Goal: Task Accomplishment & Management: Use online tool/utility

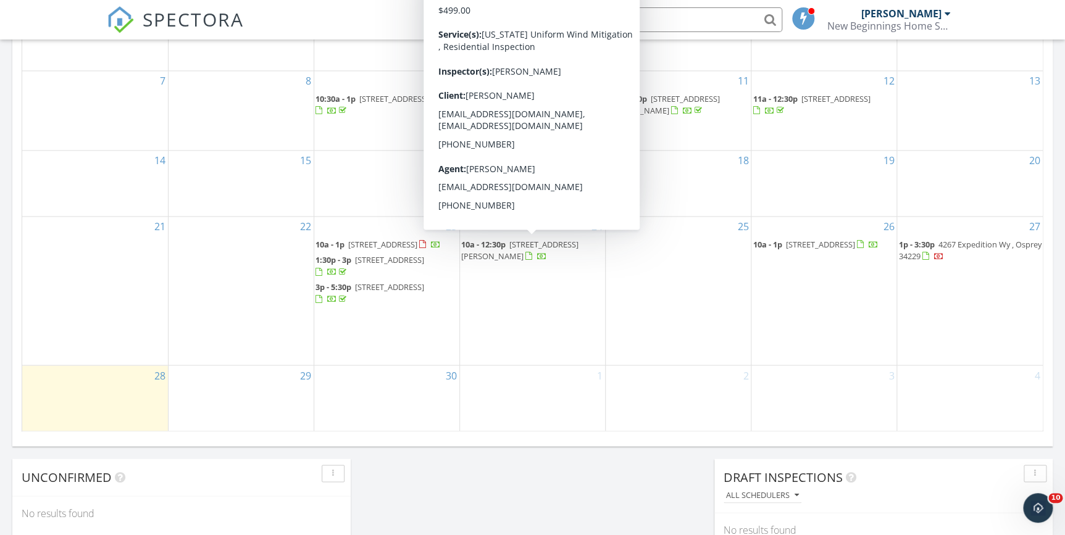
scroll to position [841, 0]
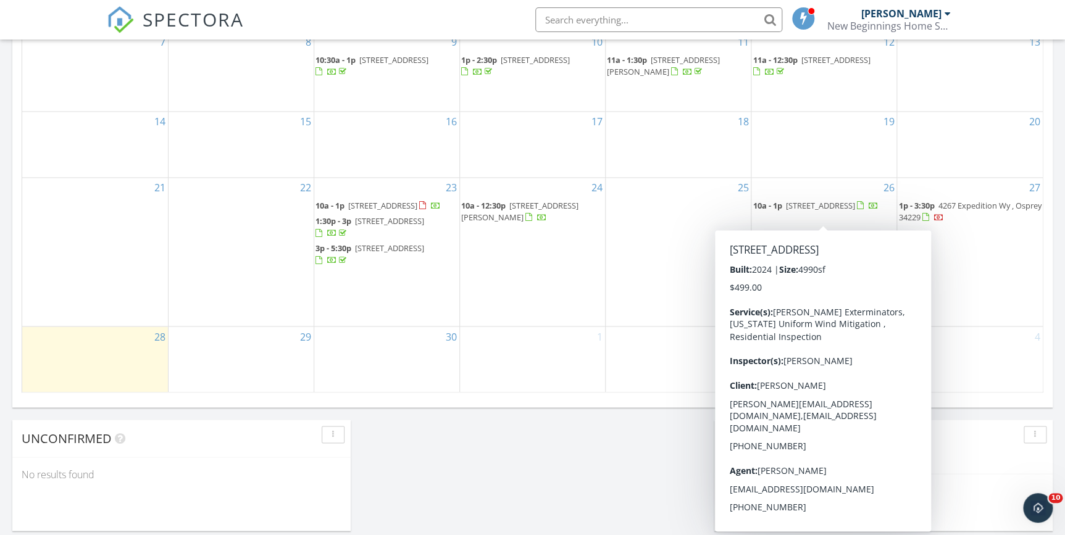
click at [791, 208] on span "10a - 1p 8227 Nevis Run, Lakewood Ranch 34202" at bounding box center [814, 206] width 125 height 12
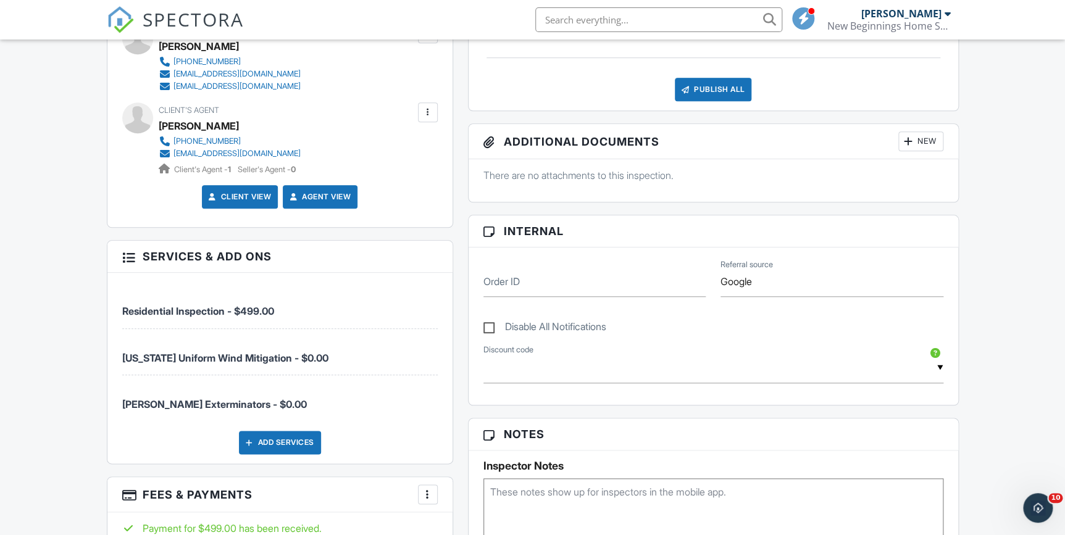
scroll to position [505, 0]
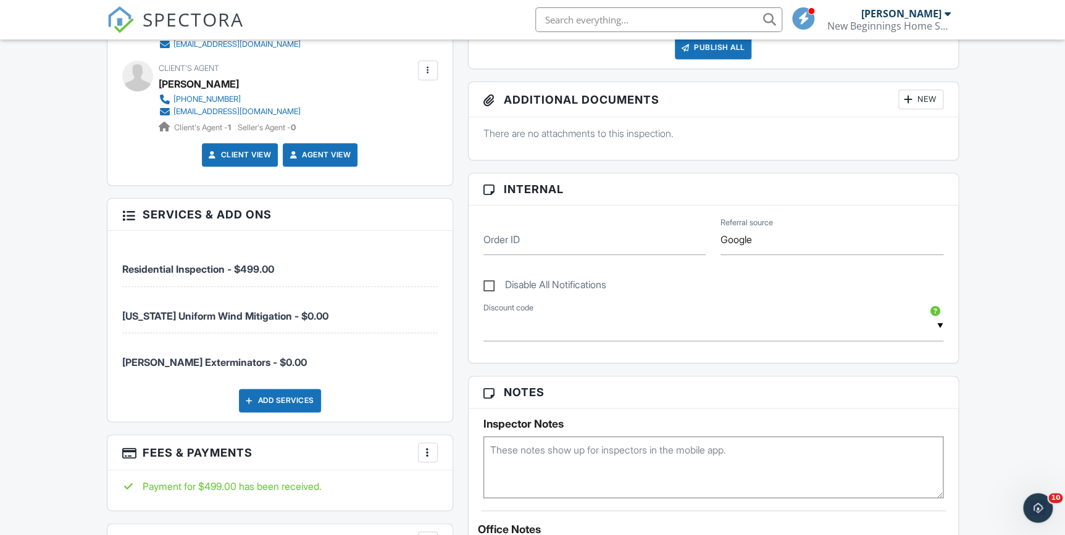
click at [25, 209] on div "Dashboard Templates Contacts Metrics Automations Advanced Settings Support Cent…" at bounding box center [532, 404] width 1065 height 1738
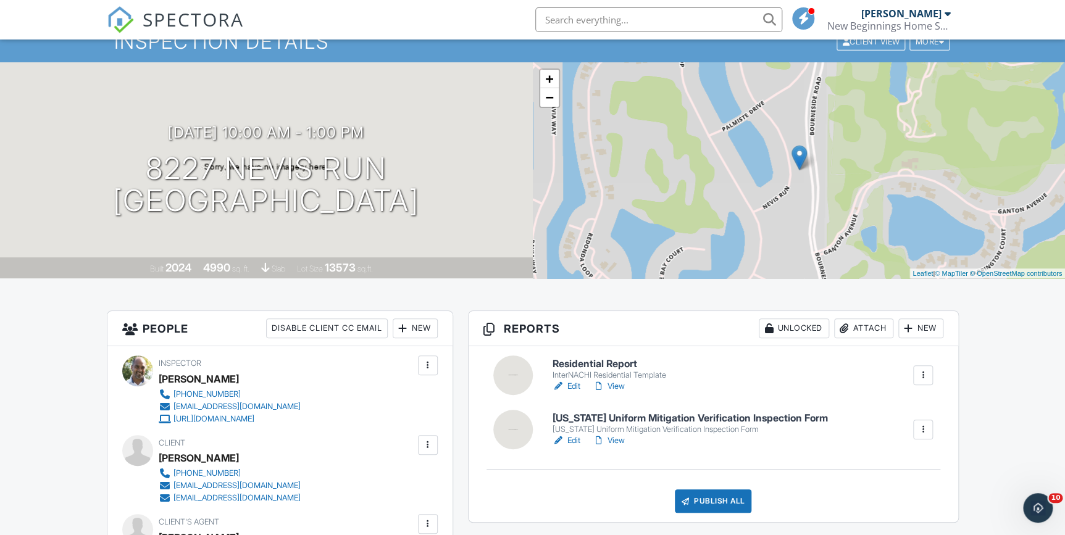
scroll to position [0, 0]
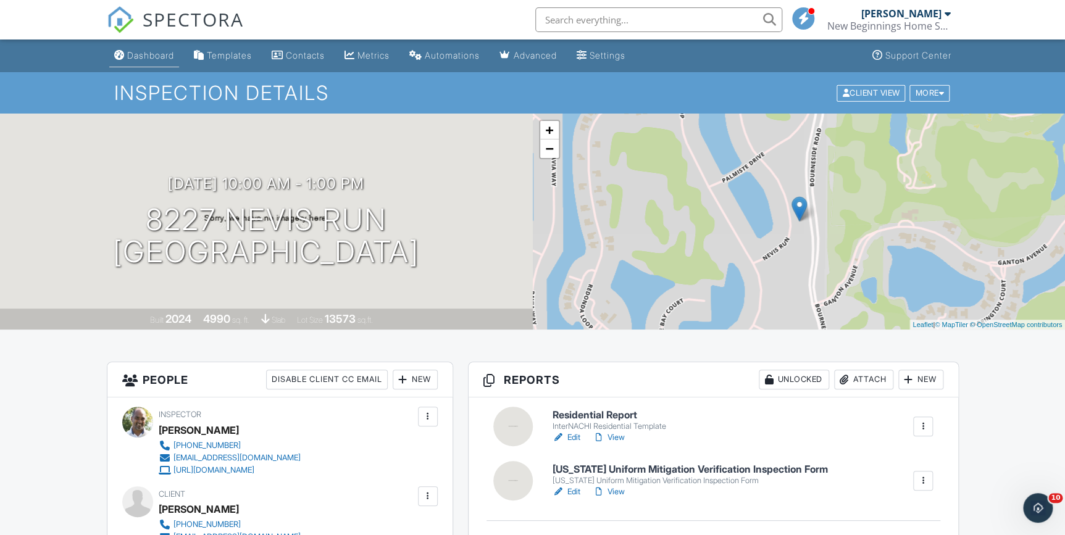
click at [153, 53] on div "Dashboard" at bounding box center [150, 55] width 47 height 10
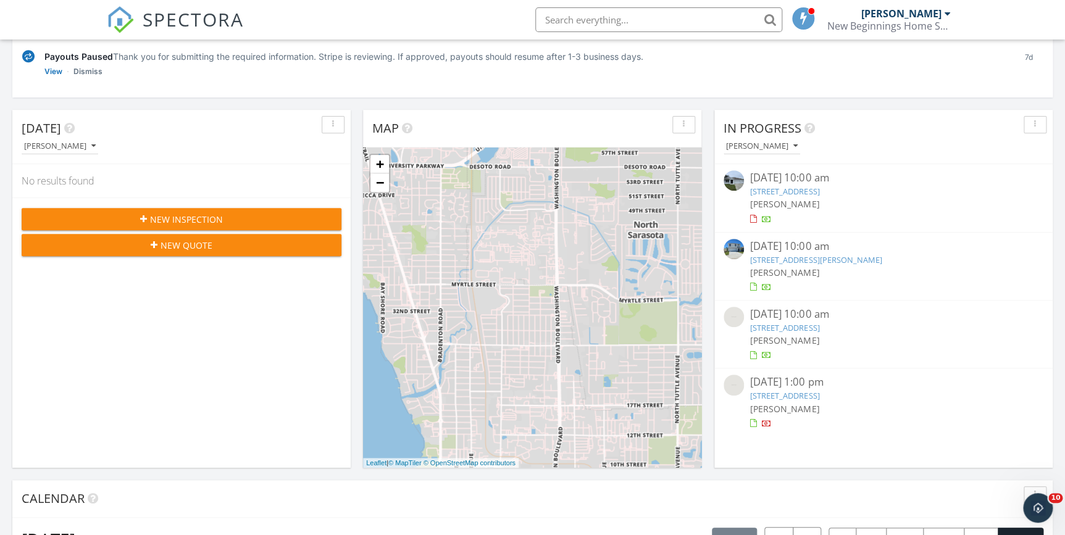
scroll to position [168, 0]
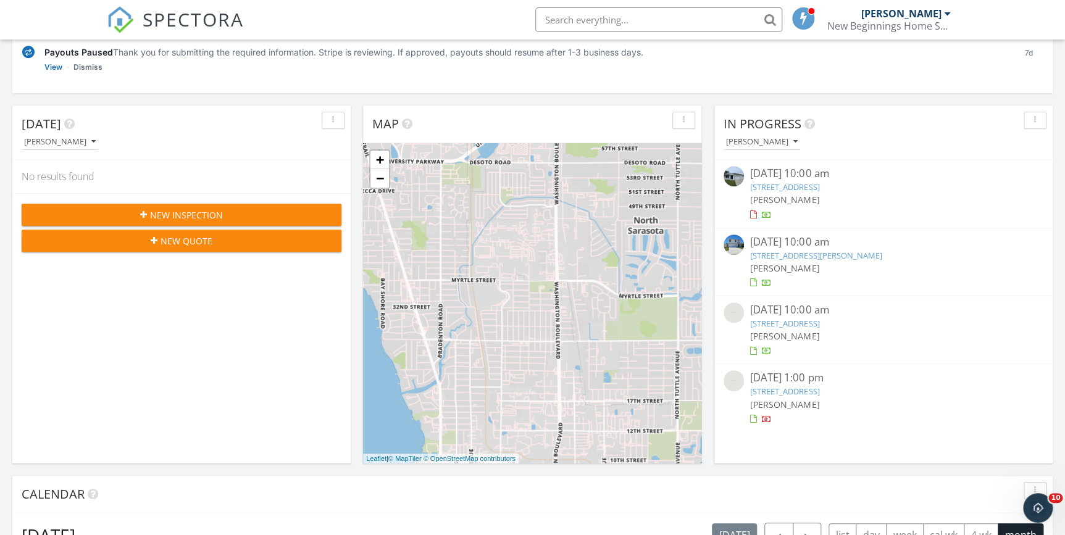
click at [818, 248] on div "[DATE] 10:00 am" at bounding box center [883, 242] width 267 height 15
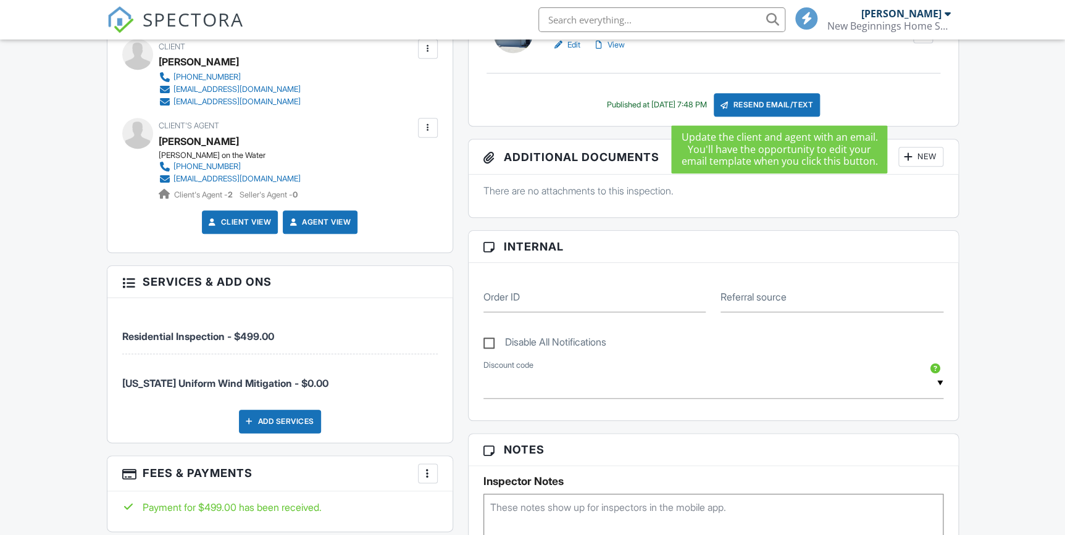
scroll to position [449, 0]
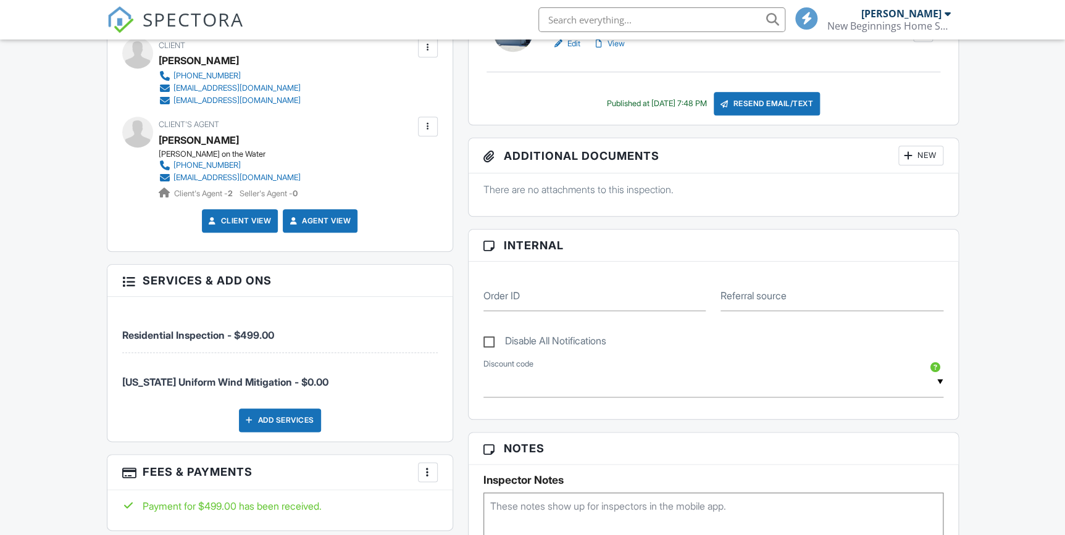
click at [87, 271] on div "Dashboard Templates Contacts Metrics Automations Advanced Settings Support Cent…" at bounding box center [532, 522] width 1065 height 1862
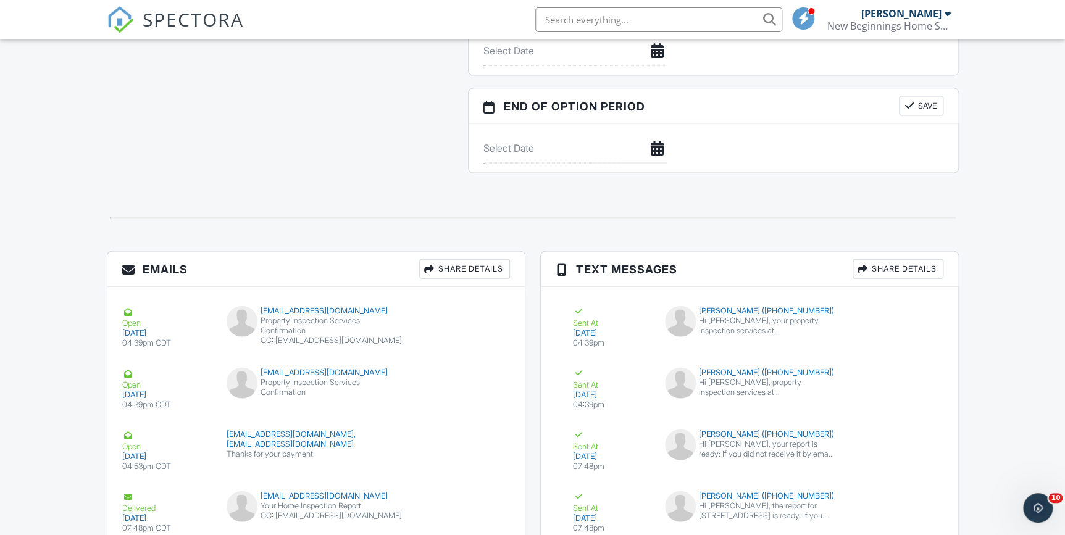
scroll to position [1370, 0]
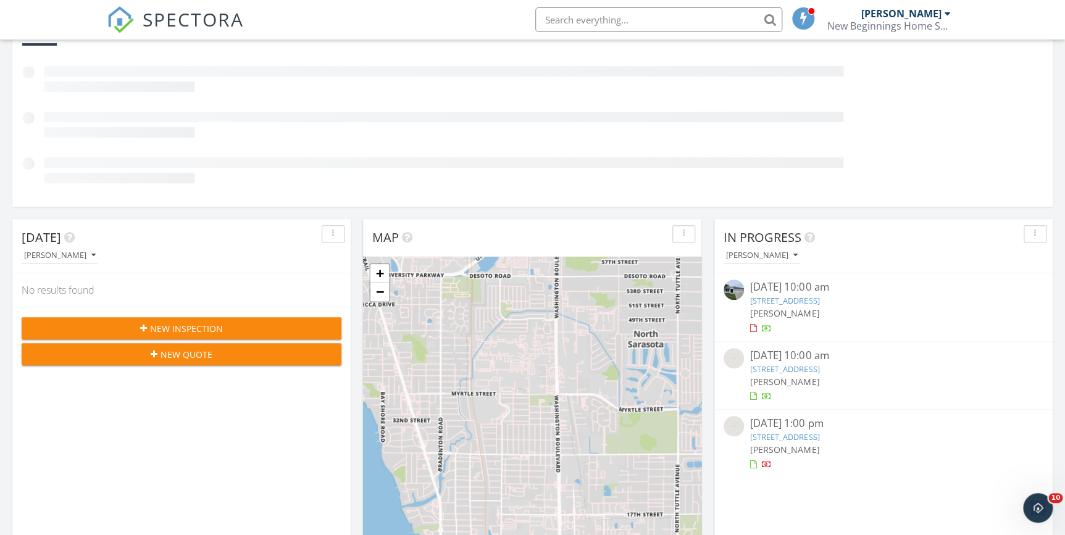
scroll to position [224, 0]
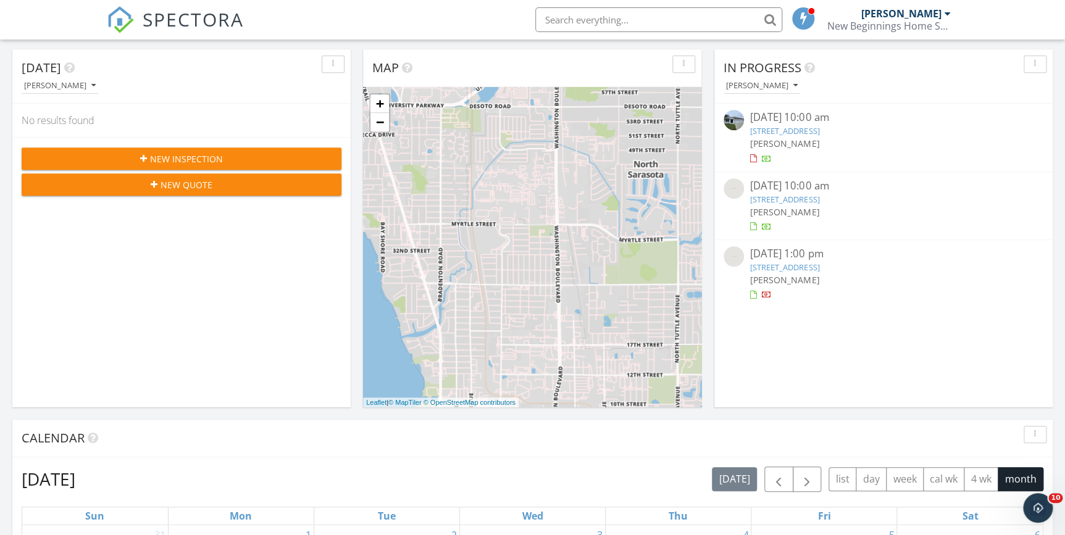
drag, startPoint x: 901, startPoint y: 438, endPoint x: 899, endPoint y: 427, distance: 11.4
click at [901, 438] on div "Calendar" at bounding box center [523, 438] width 1003 height 19
click at [822, 331] on div "In Progress Philip Pala 09/23/25 10:00 am 27092 Formosa Dr, Punta Gorda, FL 339…" at bounding box center [883, 228] width 338 height 358
click at [831, 320] on div "In Progress Philip Pala 09/23/25 10:00 am 27092 Formosa Dr, Punta Gorda, FL 339…" at bounding box center [883, 228] width 338 height 358
click at [819, 199] on link "8227 Nevis Run, Lakewood Ranch, FL 34202" at bounding box center [784, 199] width 69 height 11
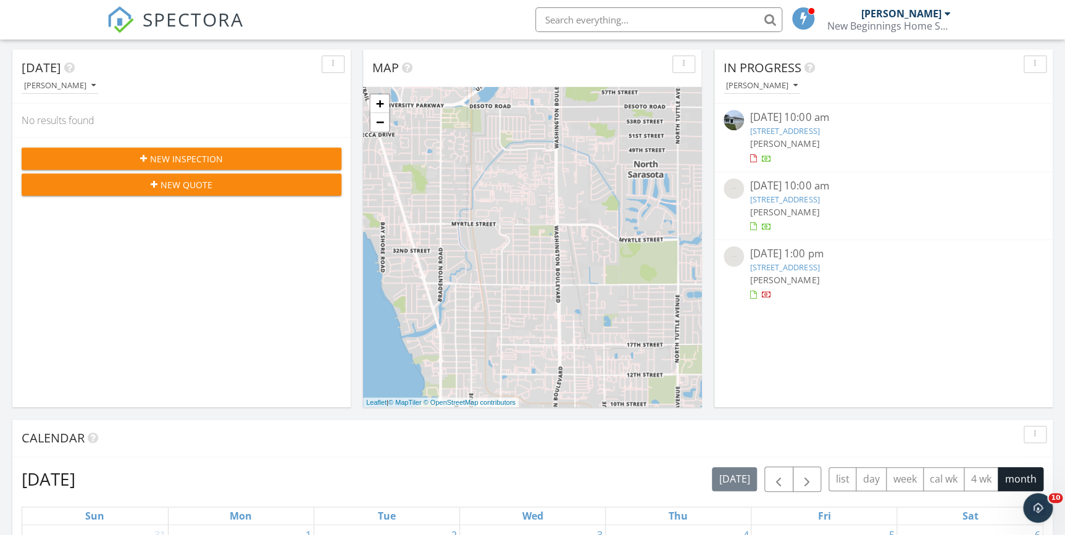
click at [819, 199] on link "8227 Nevis Run, Lakewood Ranch, FL 34202" at bounding box center [784, 199] width 69 height 11
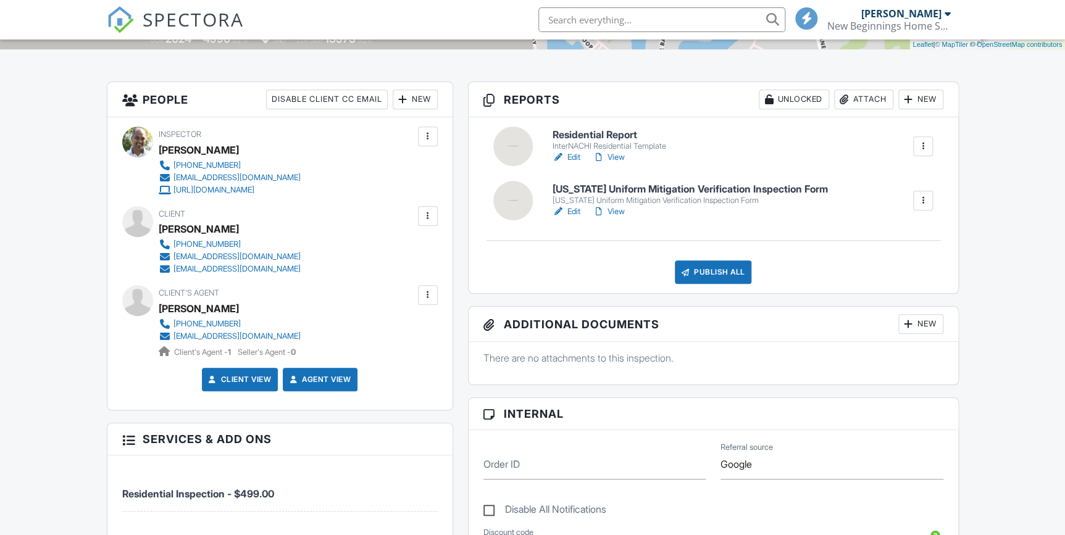
click at [569, 157] on link "Edit" at bounding box center [566, 157] width 28 height 12
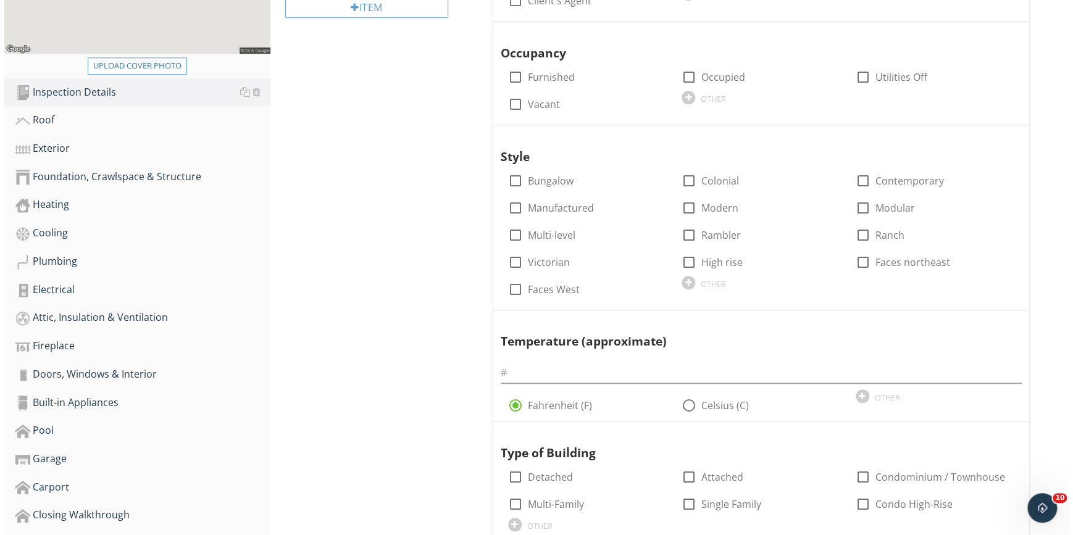
scroll to position [617, 0]
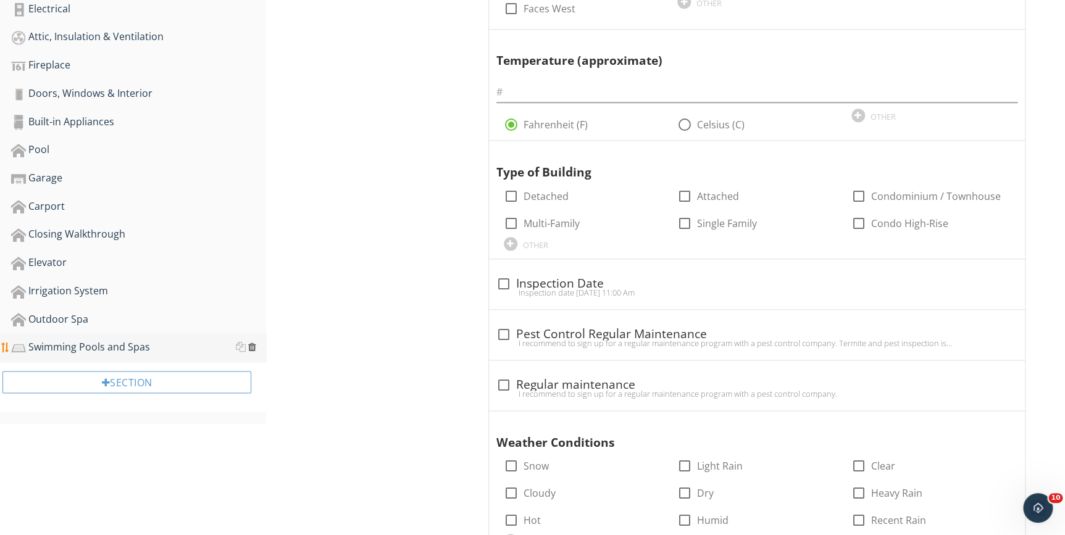
click at [254, 349] on div at bounding box center [252, 347] width 8 height 10
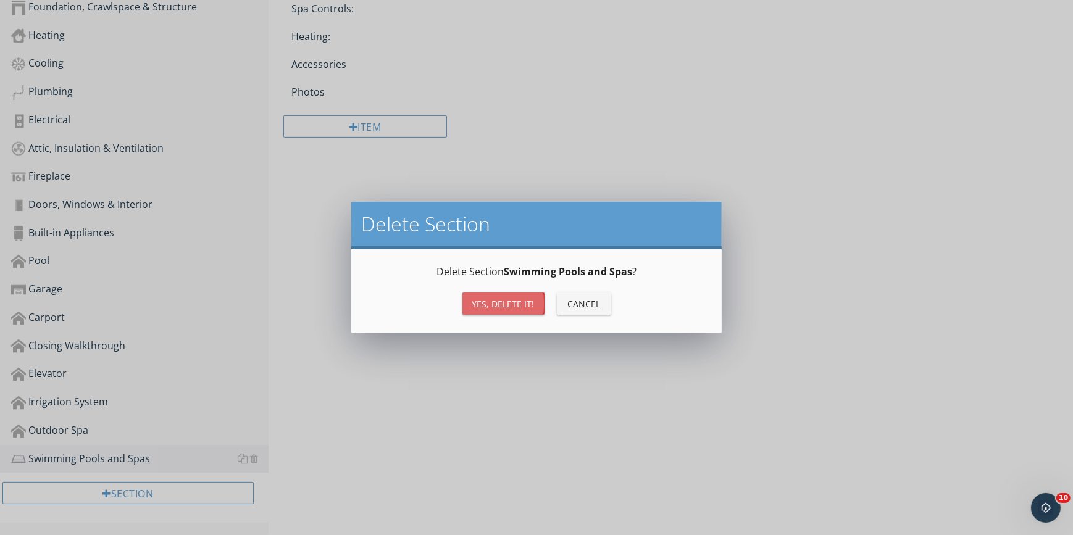
click at [489, 299] on div "Yes, Delete it!" at bounding box center [503, 304] width 62 height 13
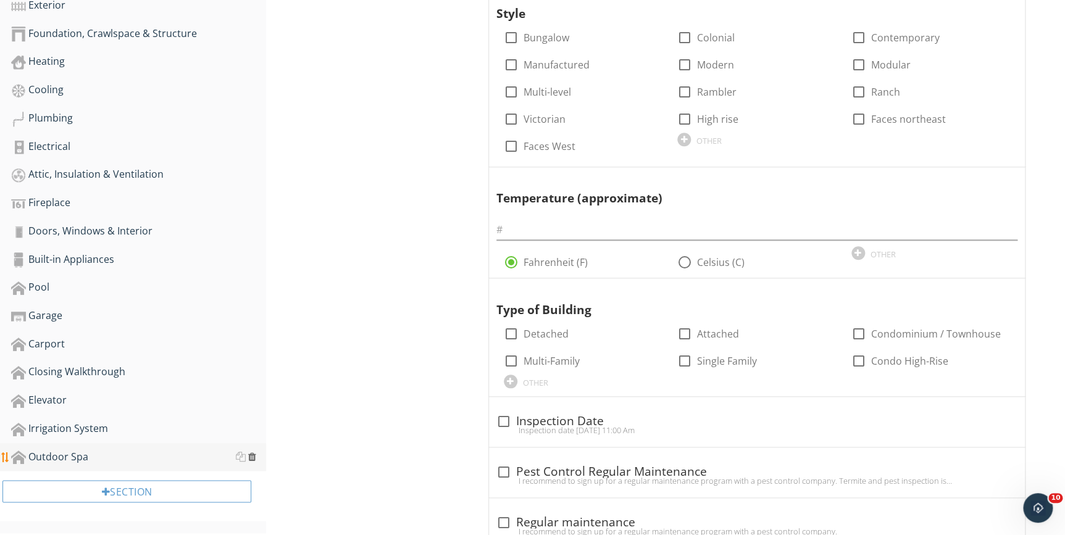
click at [252, 457] on div at bounding box center [252, 457] width 8 height 10
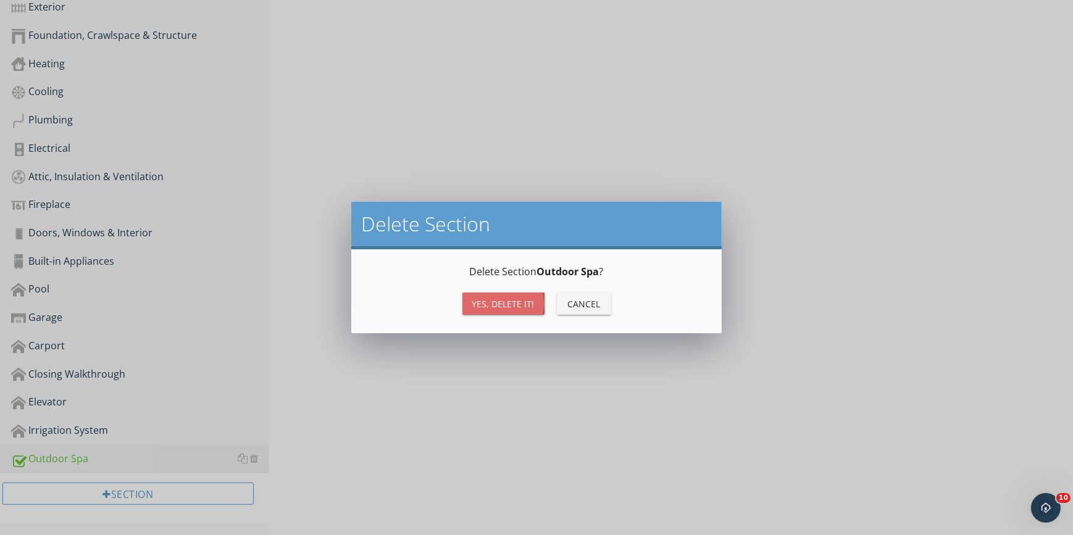
click at [500, 302] on div "Yes, Delete it!" at bounding box center [503, 304] width 62 height 13
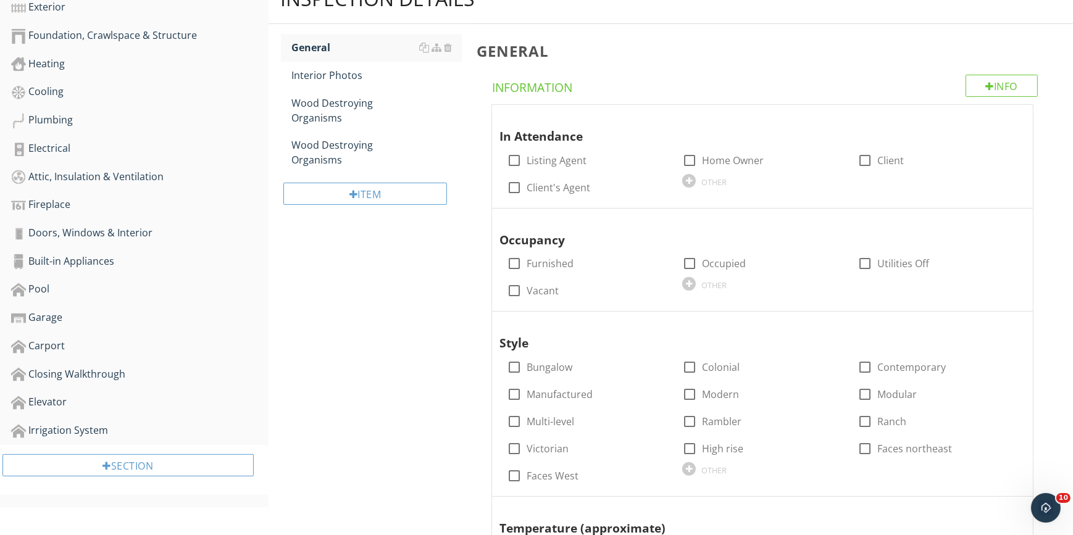
scroll to position [451, 0]
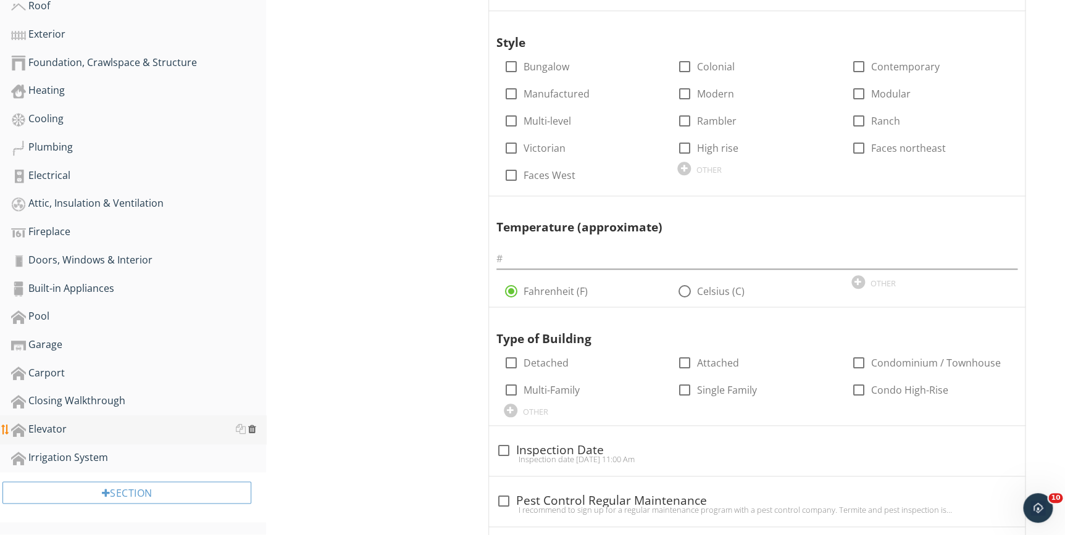
click at [253, 427] on div at bounding box center [252, 429] width 8 height 10
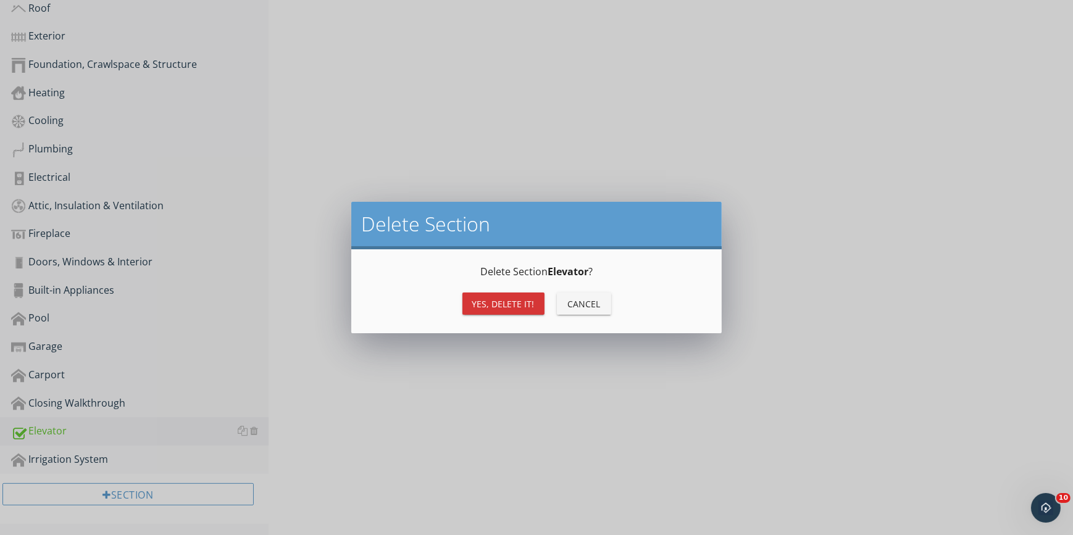
click at [492, 301] on div "Yes, Delete it!" at bounding box center [503, 304] width 62 height 13
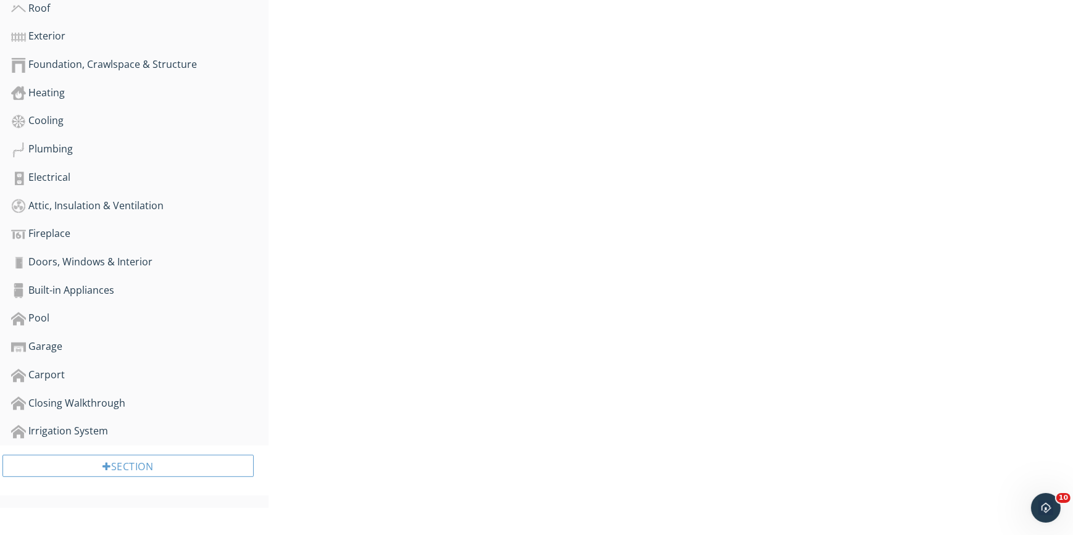
scroll to position [423, 0]
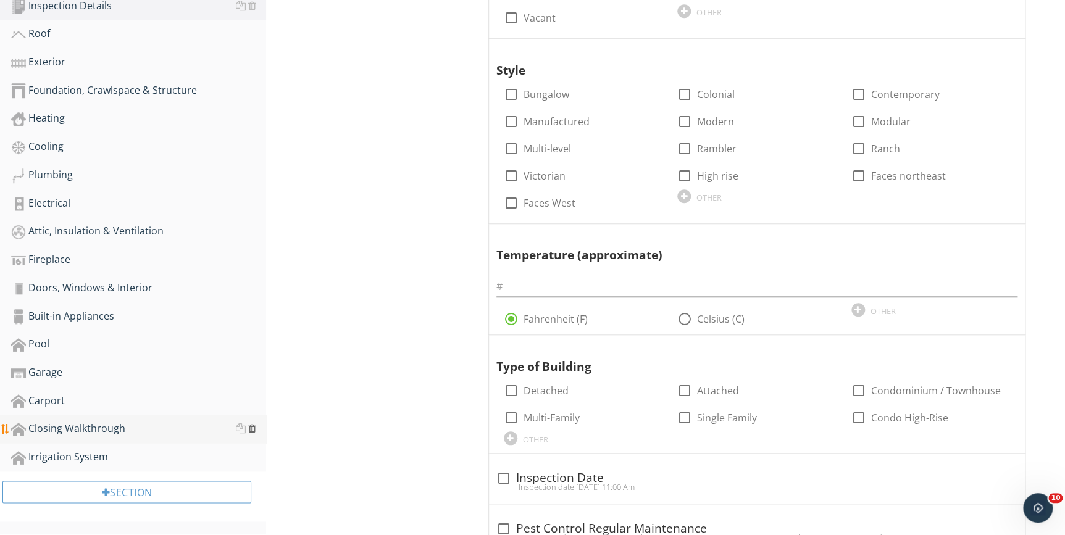
click at [250, 429] on div at bounding box center [252, 428] width 8 height 10
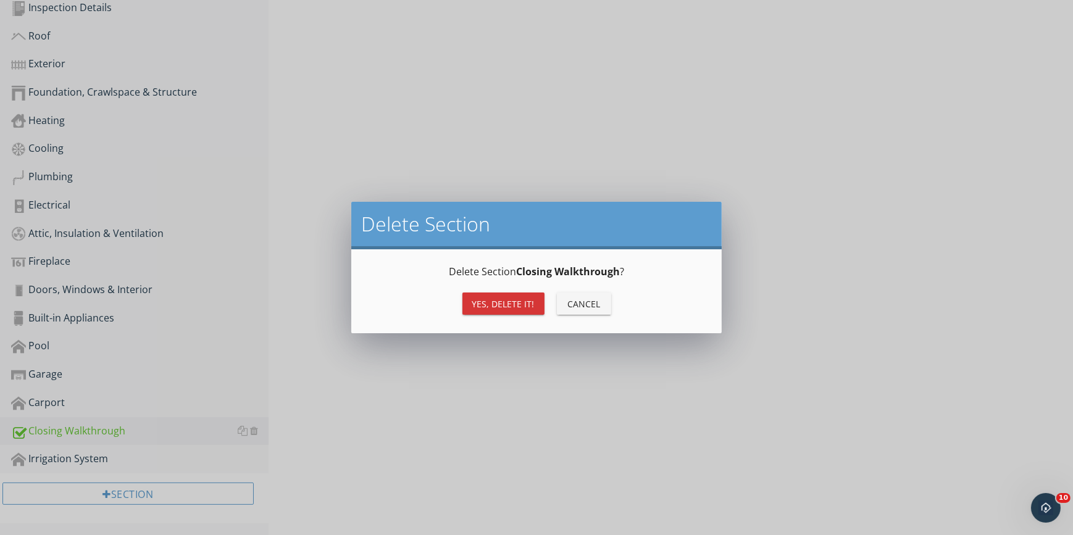
click at [512, 303] on div "Yes, Delete it!" at bounding box center [503, 304] width 62 height 13
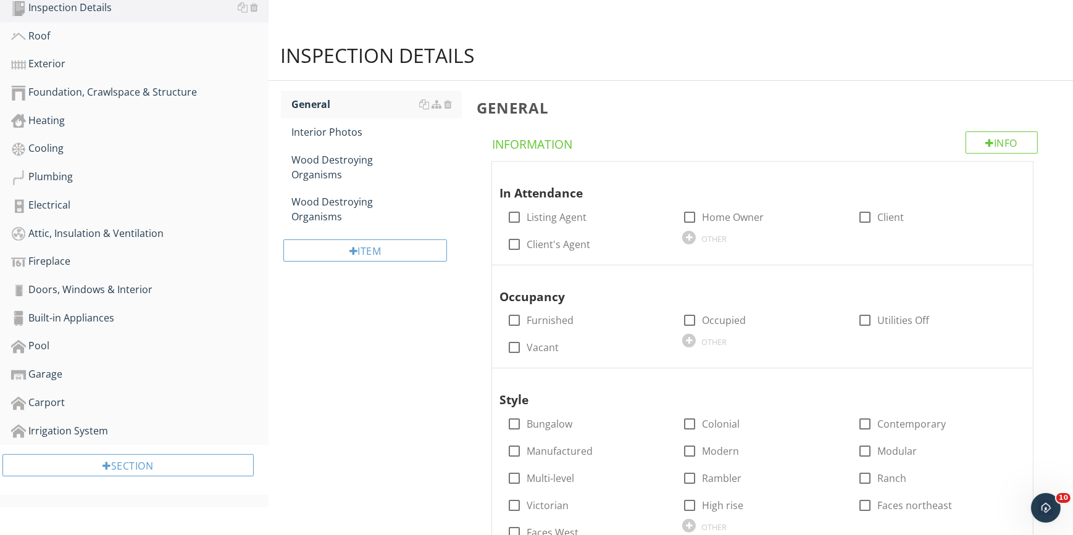
scroll to position [394, 0]
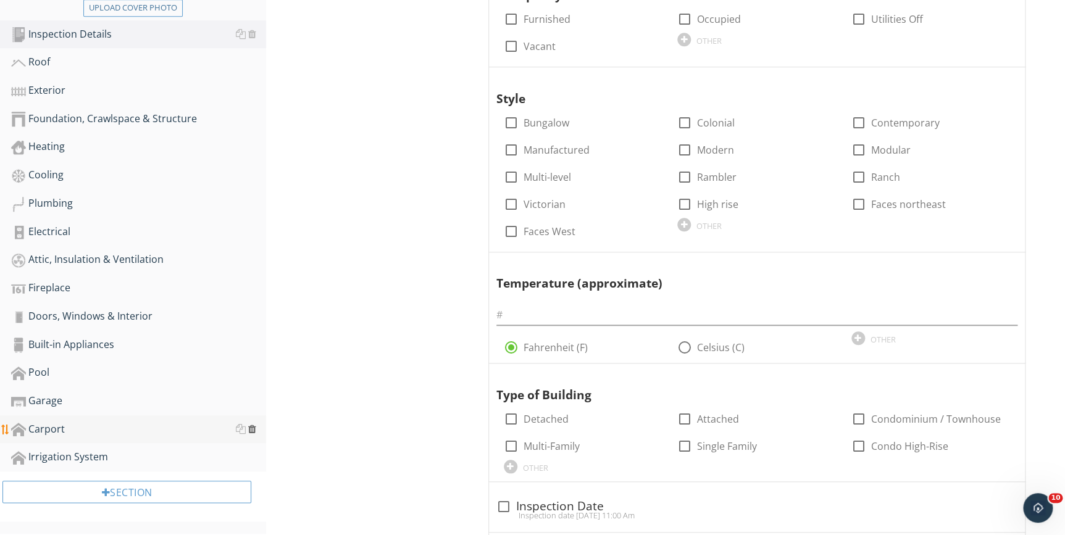
click at [254, 431] on div at bounding box center [252, 429] width 8 height 10
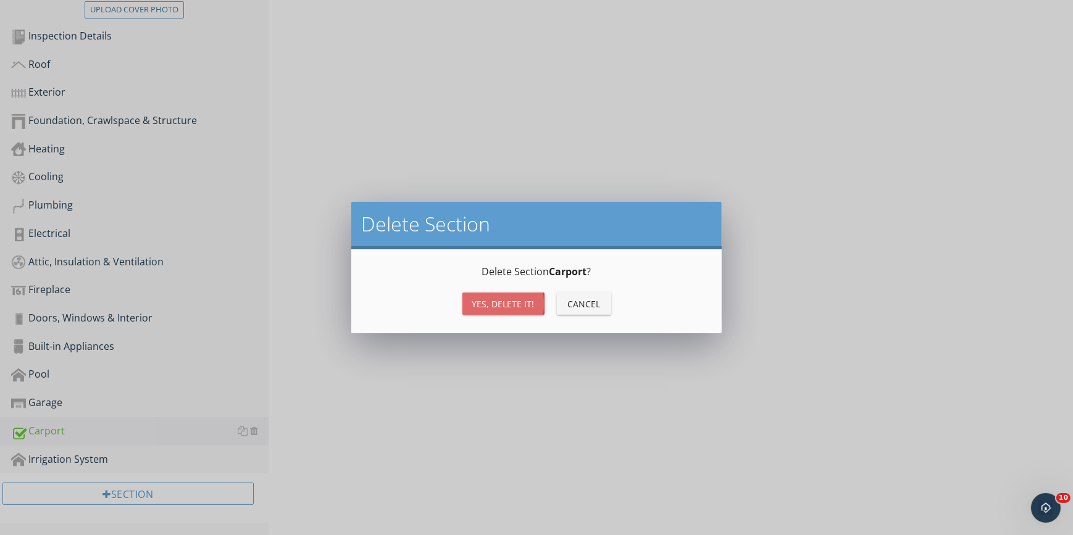
click at [521, 298] on div "Yes, Delete it!" at bounding box center [503, 304] width 62 height 13
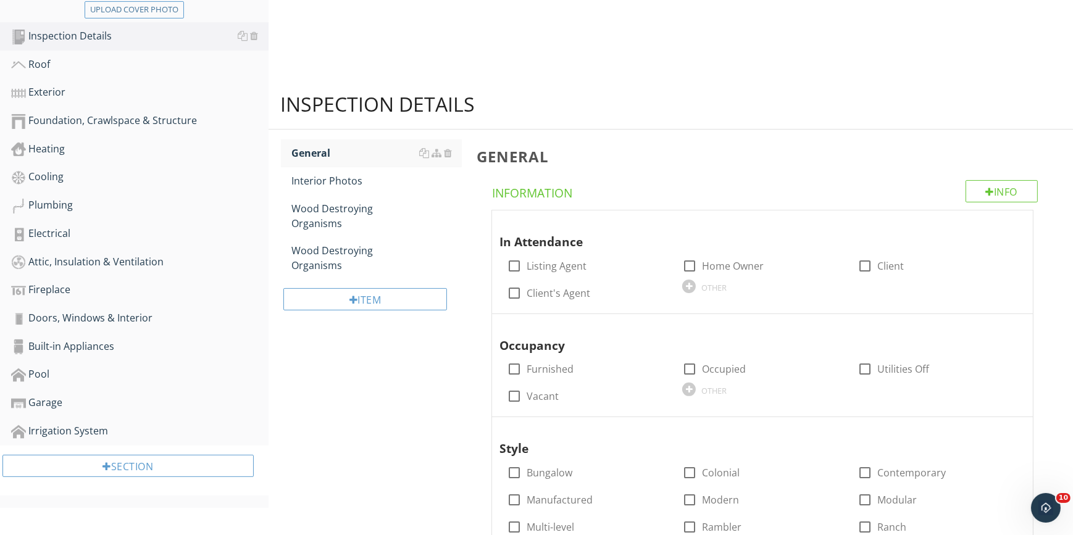
scroll to position [366, 0]
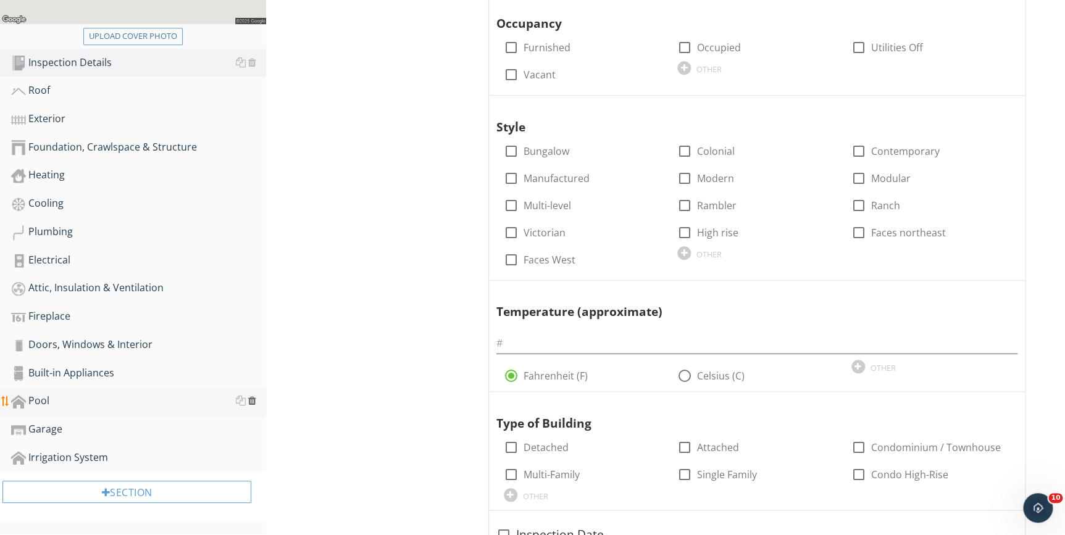
click at [252, 400] on div at bounding box center [252, 401] width 8 height 10
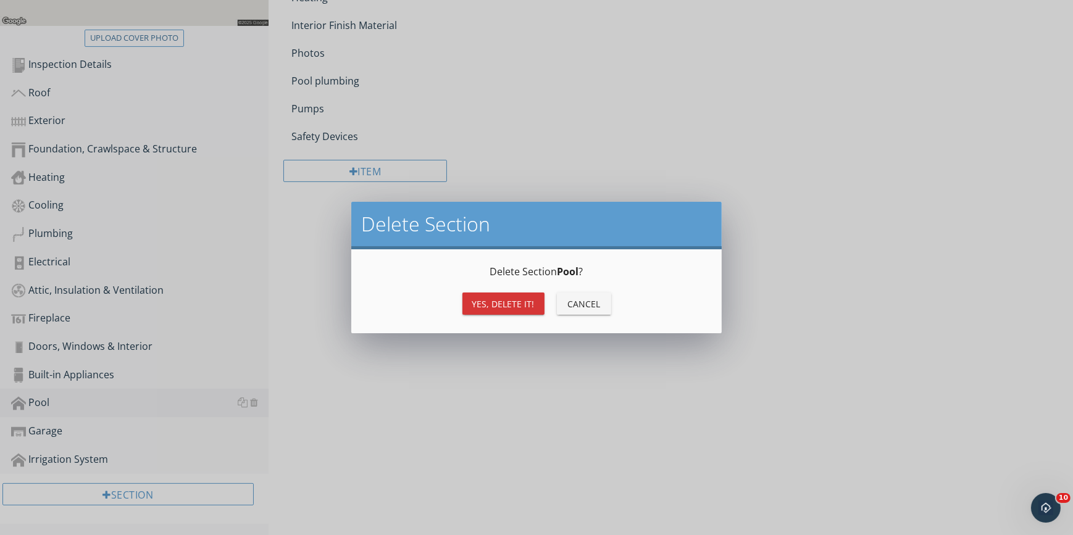
click at [504, 304] on div "Yes, Delete it!" at bounding box center [503, 304] width 62 height 13
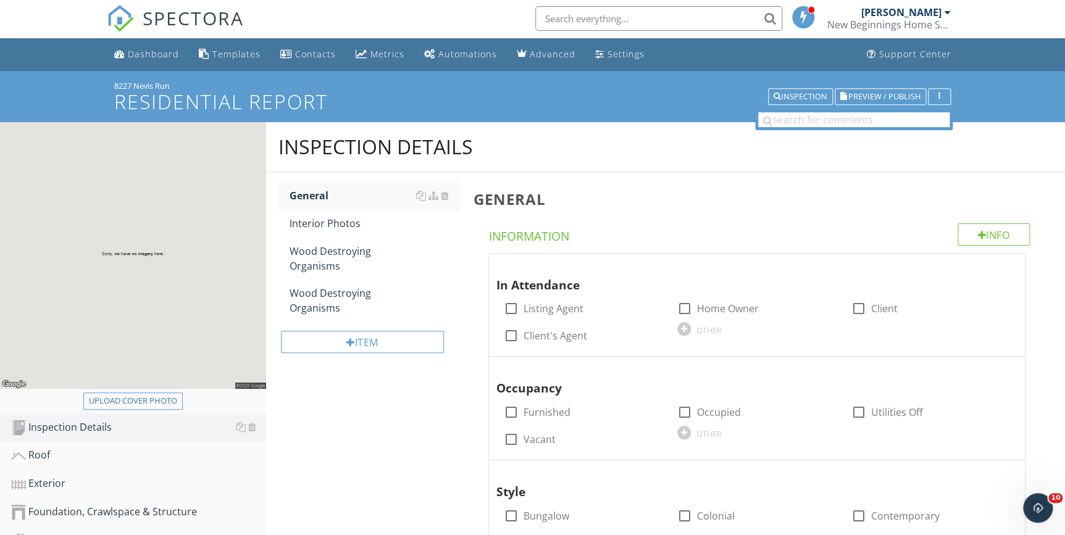
scroll to position [1, 0]
click at [130, 400] on div "Upload cover photo" at bounding box center [133, 402] width 88 height 12
click at [115, 401] on div "Upload cover photo" at bounding box center [133, 402] width 88 height 12
type input "C:\fakepath\20250926_104516.jpg"
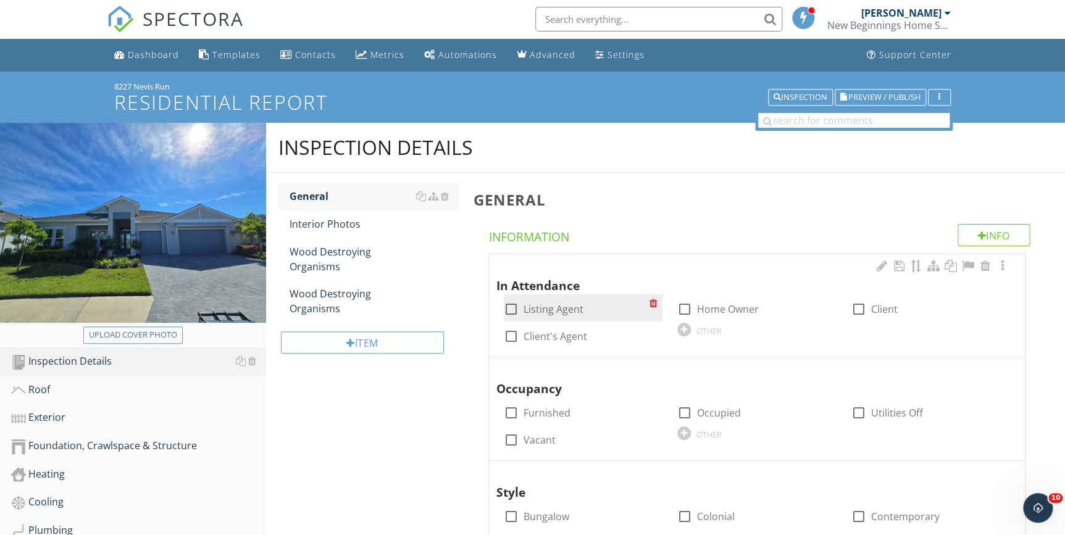
click at [508, 312] on div at bounding box center [511, 309] width 21 height 21
checkbox input "true"
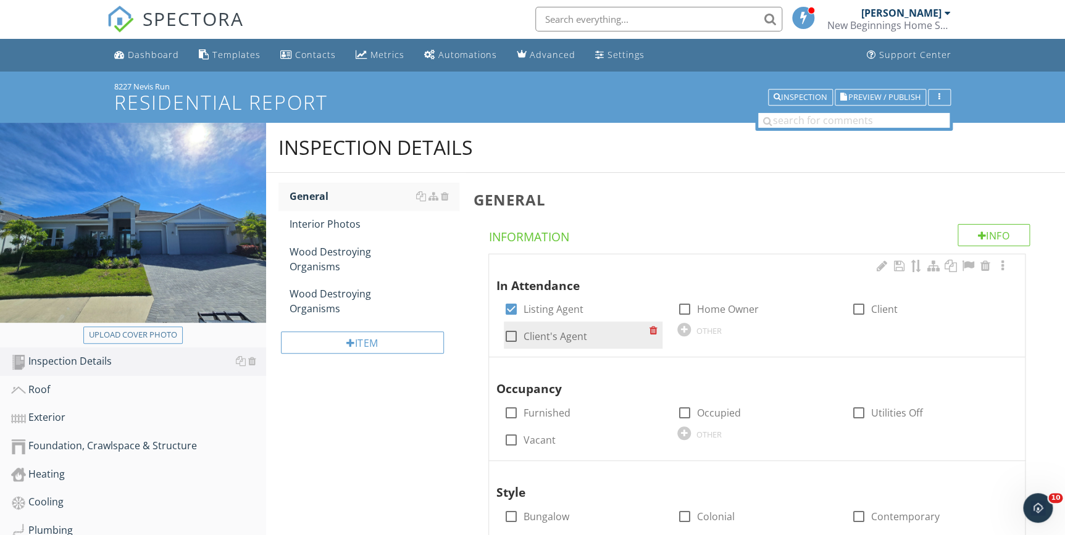
click at [510, 328] on div at bounding box center [511, 336] width 21 height 21
checkbox input "true"
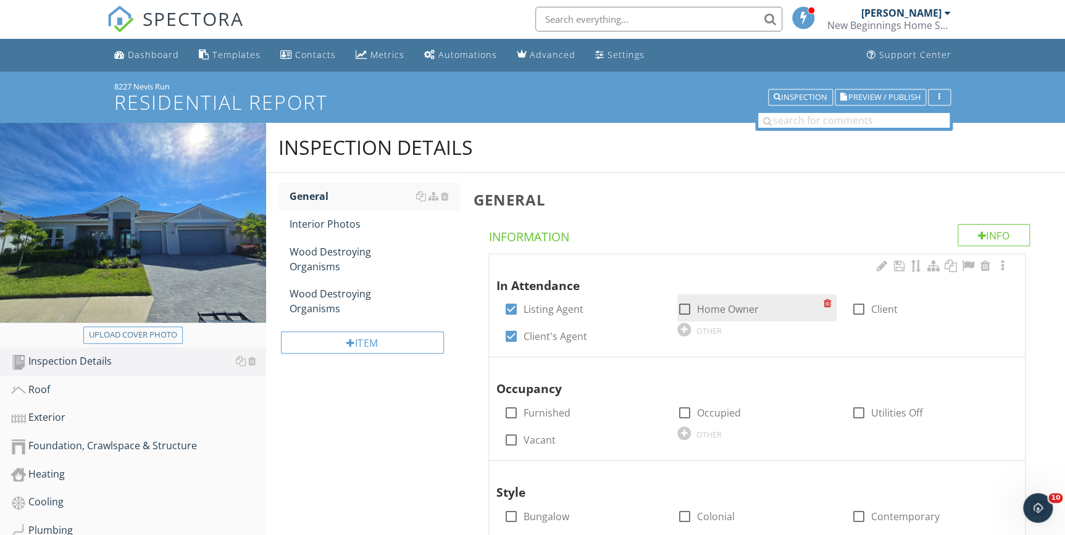
click at [686, 308] on div at bounding box center [684, 309] width 21 height 21
checkbox input "true"
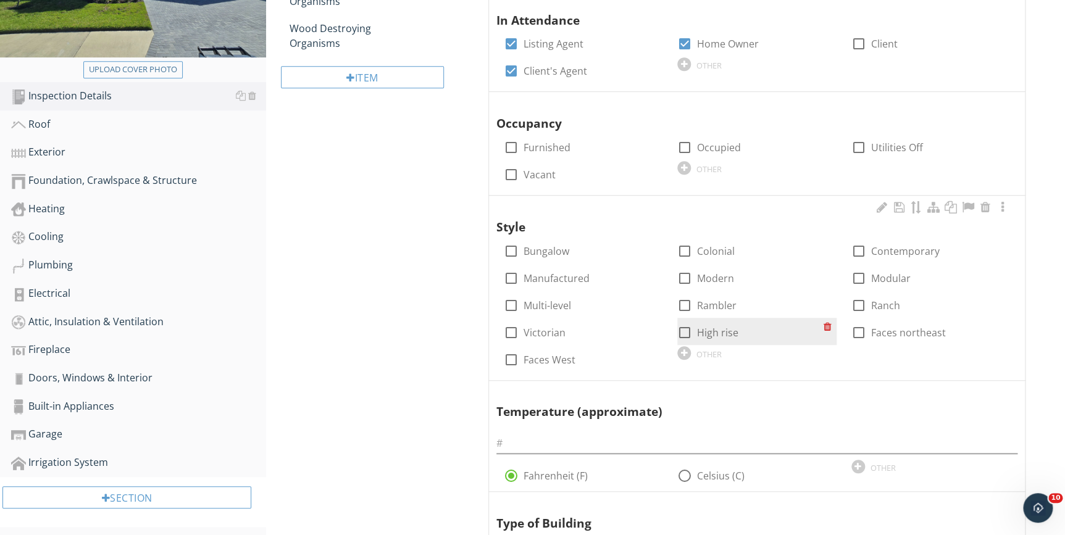
scroll to position [281, 0]
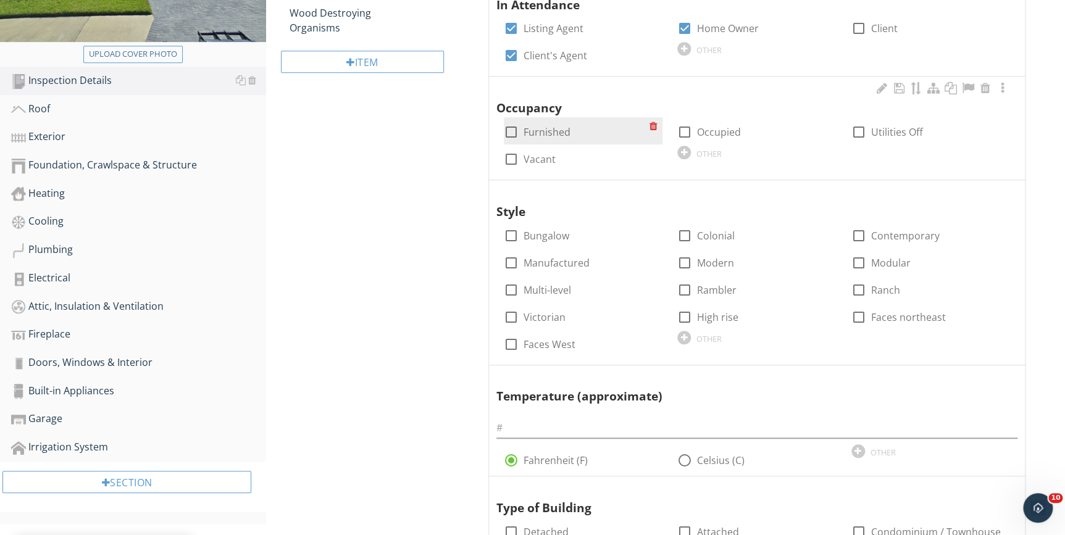
click at [514, 131] on div at bounding box center [511, 132] width 21 height 21
checkbox input "true"
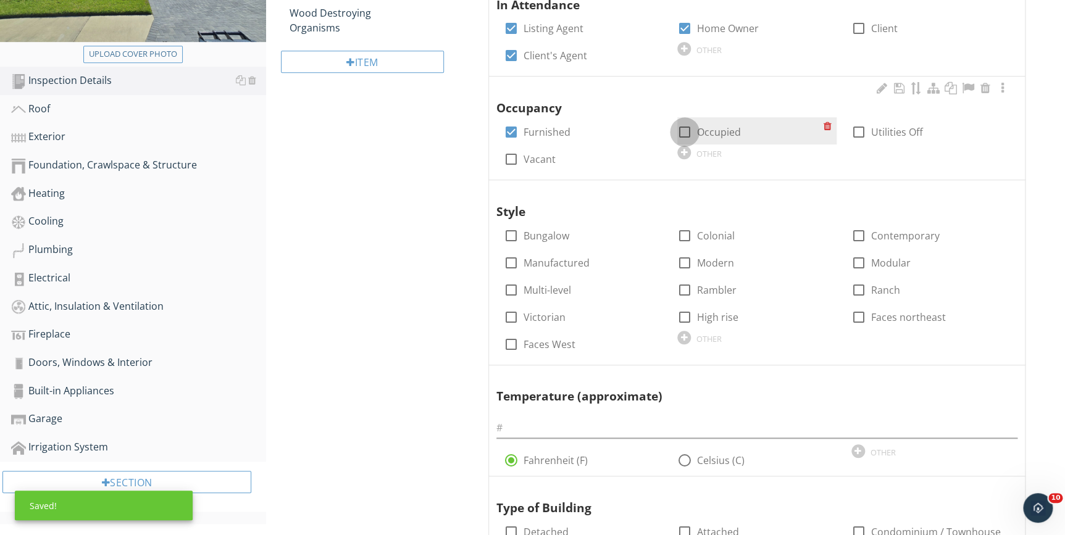
click at [685, 133] on div at bounding box center [684, 132] width 21 height 21
checkbox input "true"
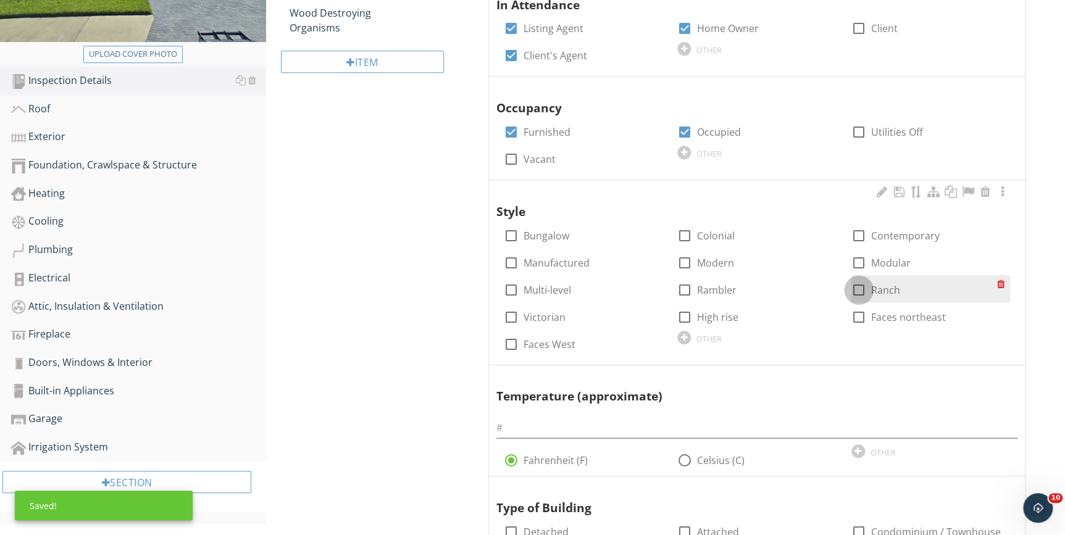
click at [857, 291] on div at bounding box center [858, 290] width 21 height 21
checkbox input "true"
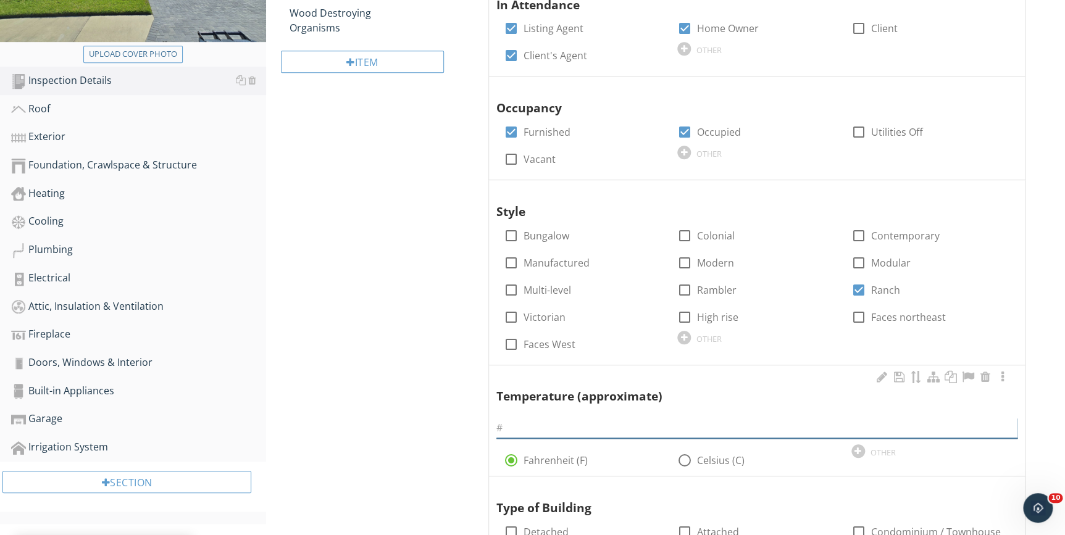
click at [537, 431] on input "text" at bounding box center [756, 428] width 521 height 20
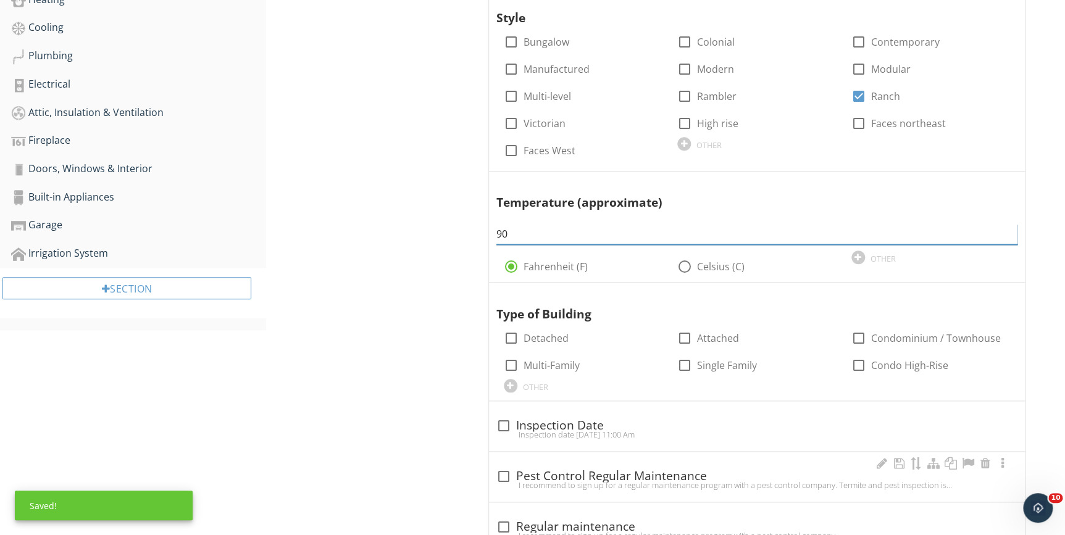
scroll to position [506, 0]
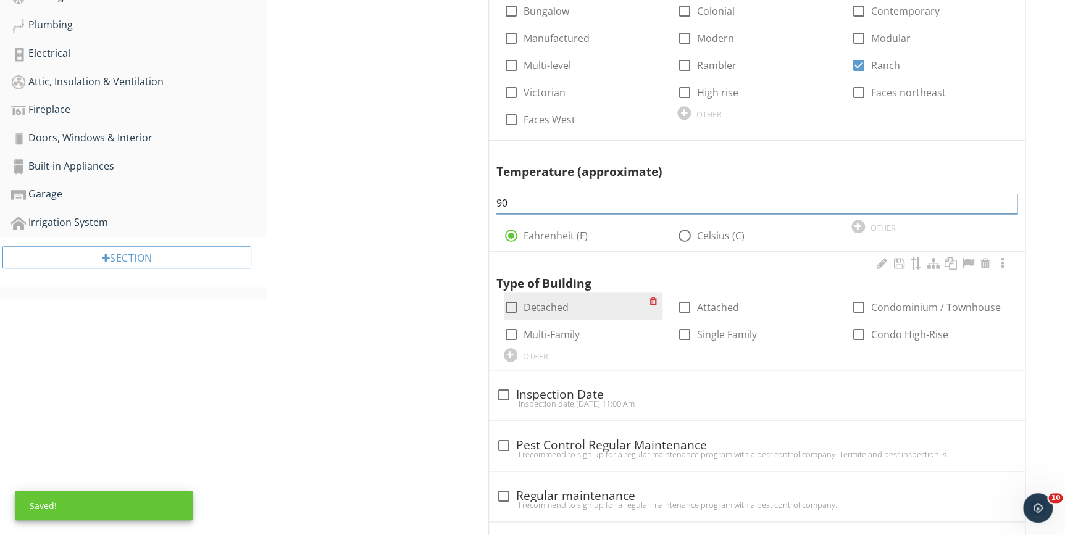
type input "90"
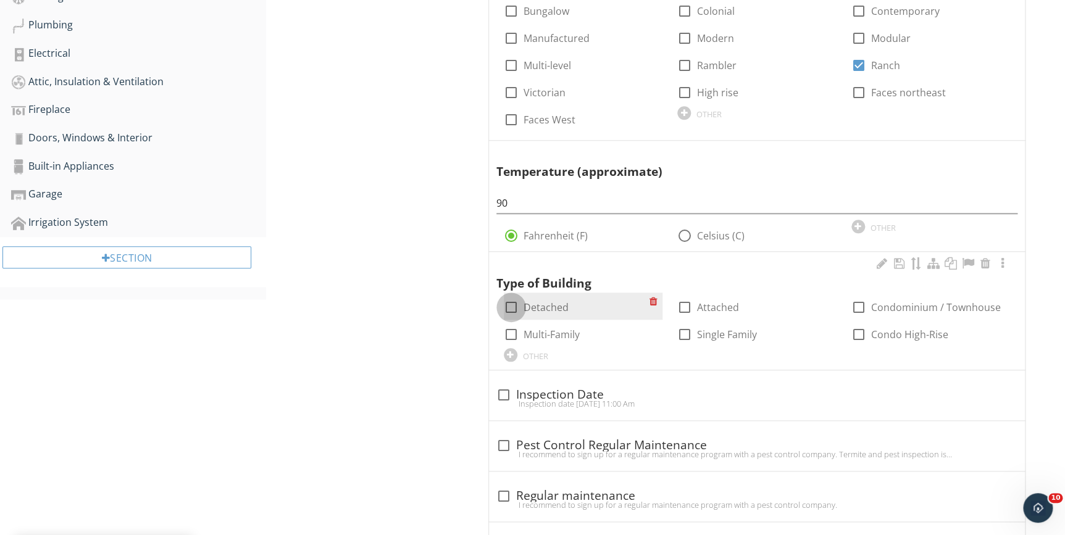
click at [513, 302] on div at bounding box center [511, 307] width 21 height 21
checkbox input "true"
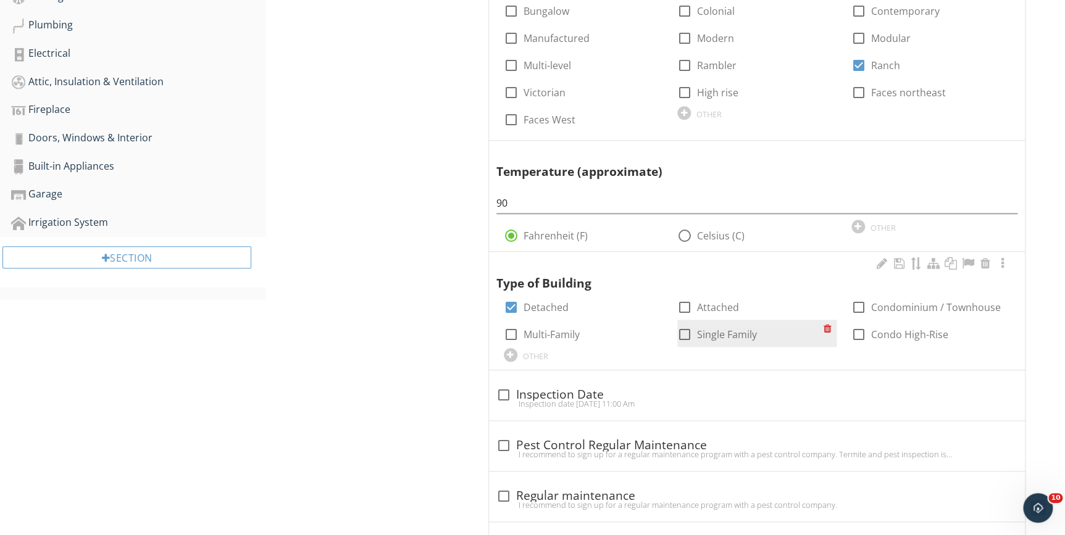
click at [683, 333] on div at bounding box center [684, 334] width 21 height 21
checkbox input "true"
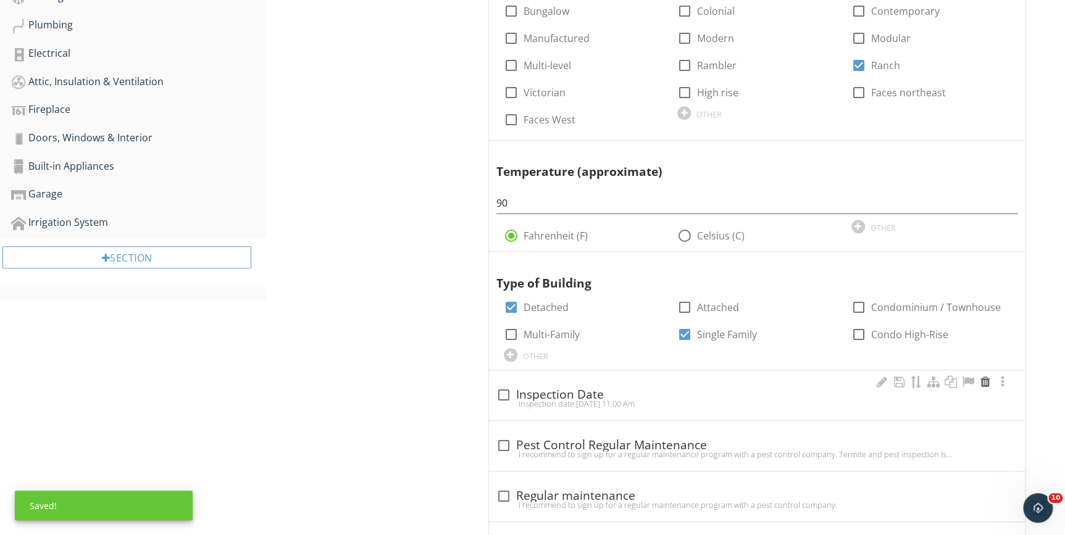
click at [985, 383] on div at bounding box center [985, 382] width 15 height 12
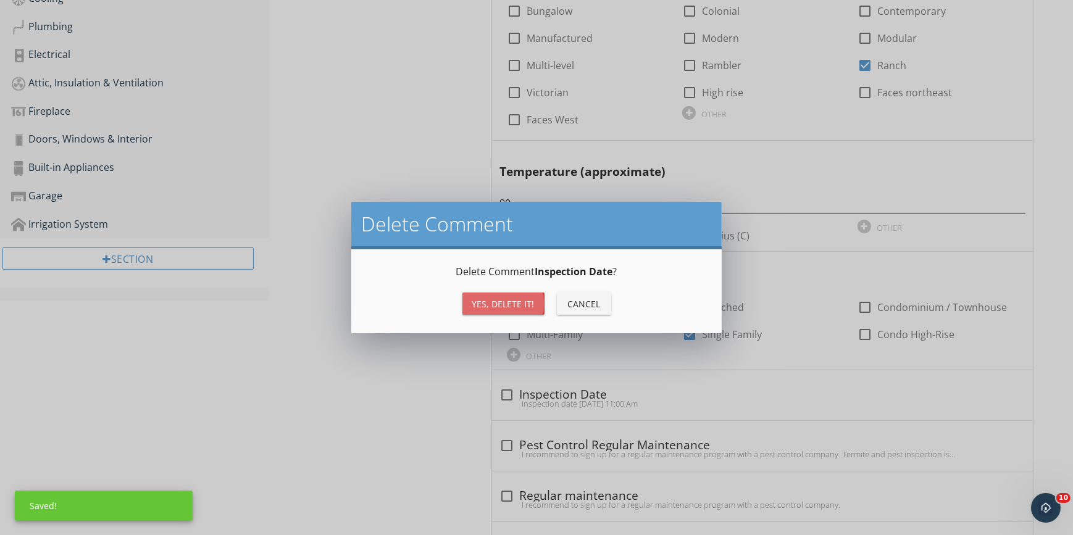
click at [515, 303] on div "Yes, Delete it!" at bounding box center [503, 304] width 62 height 13
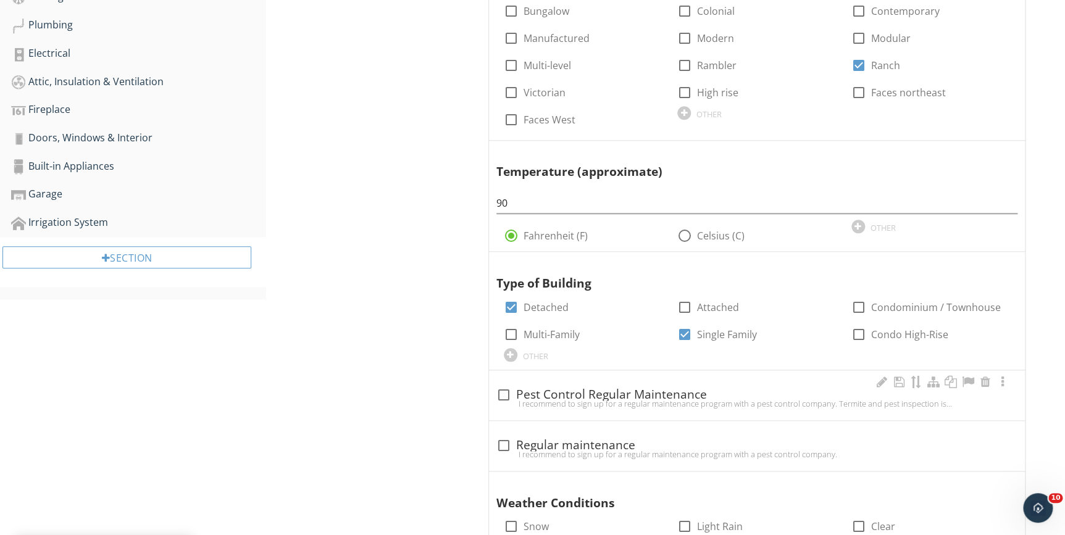
click at [501, 392] on div at bounding box center [503, 395] width 21 height 21
checkbox input "true"
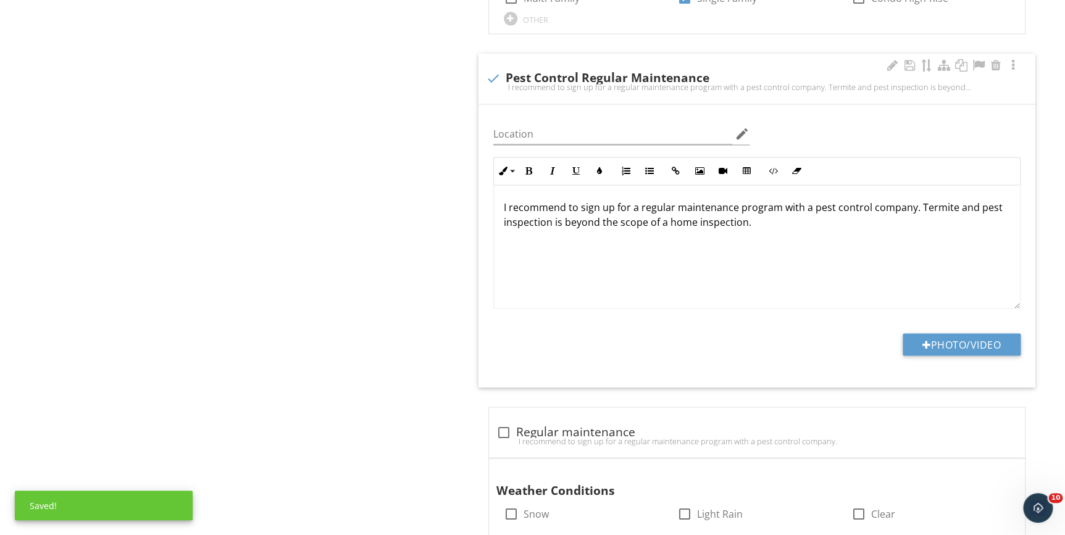
scroll to position [1129, 0]
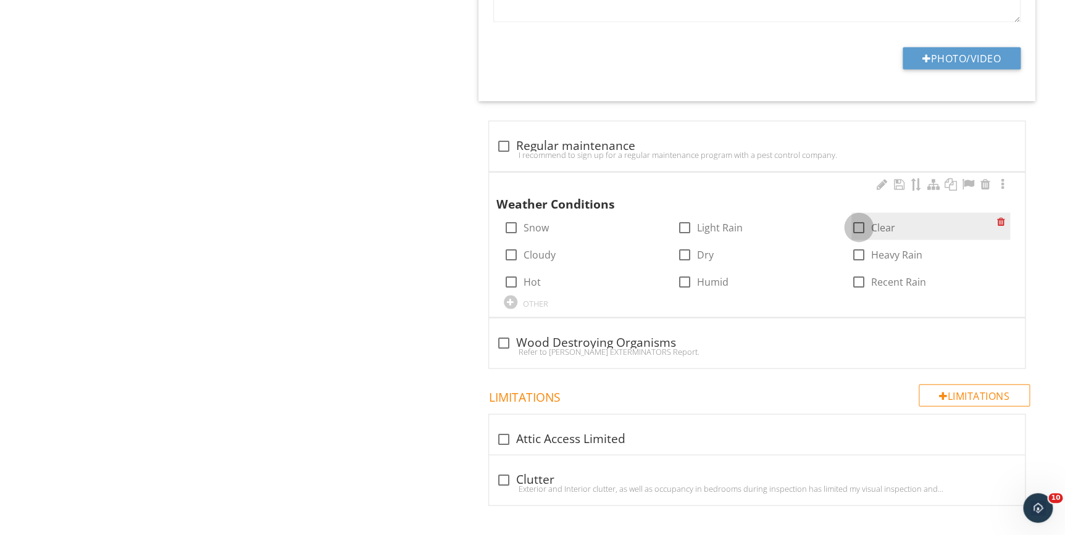
click at [852, 222] on div at bounding box center [858, 227] width 21 height 21
checkbox input "true"
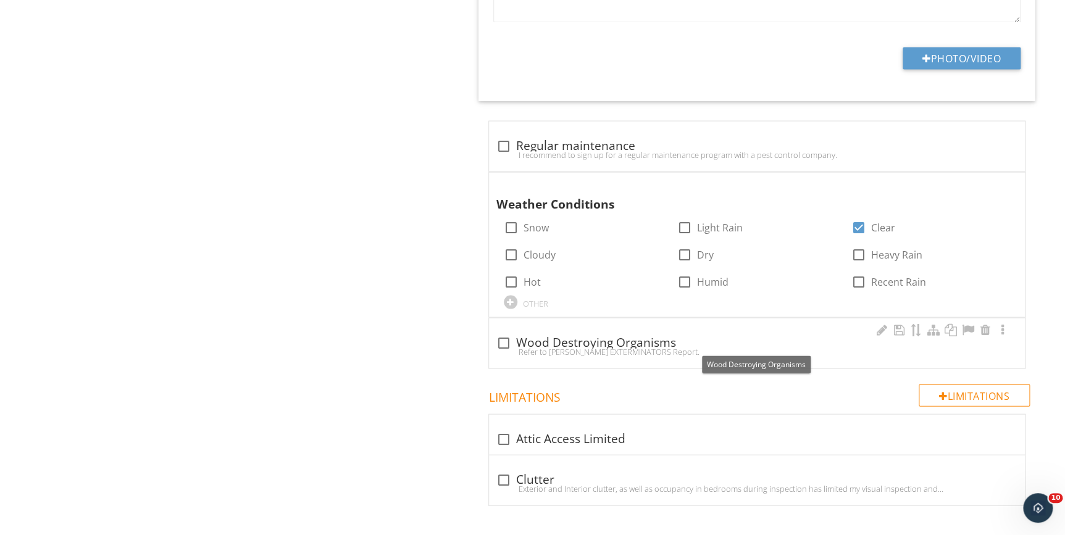
click at [508, 338] on div at bounding box center [503, 342] width 21 height 21
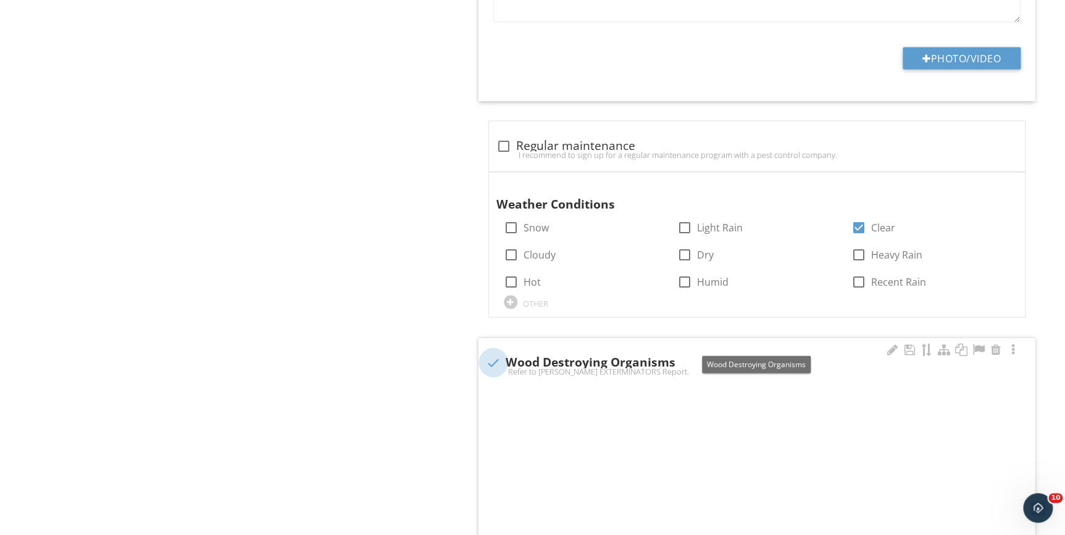
checkbox input "true"
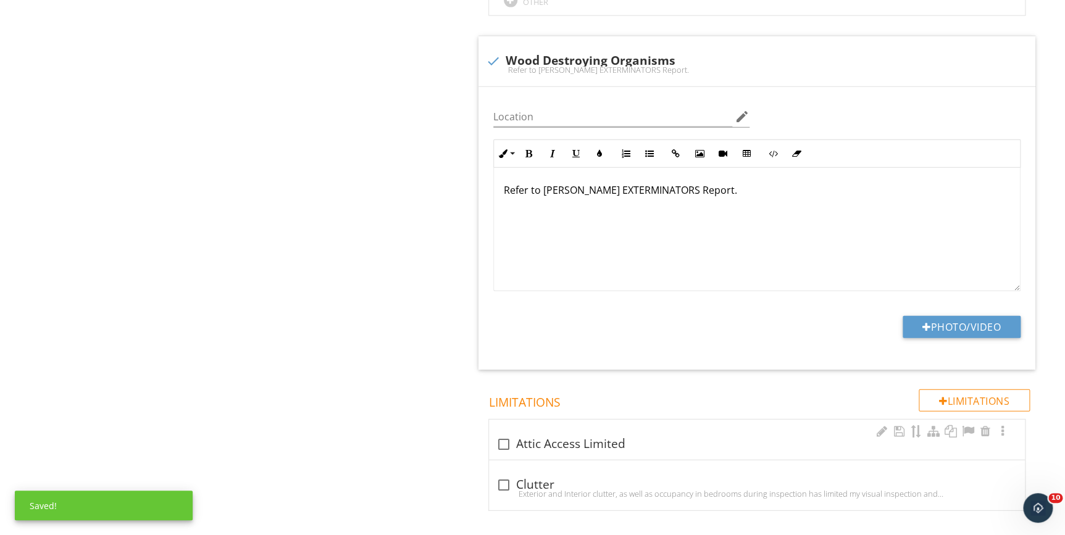
scroll to position [1435, 0]
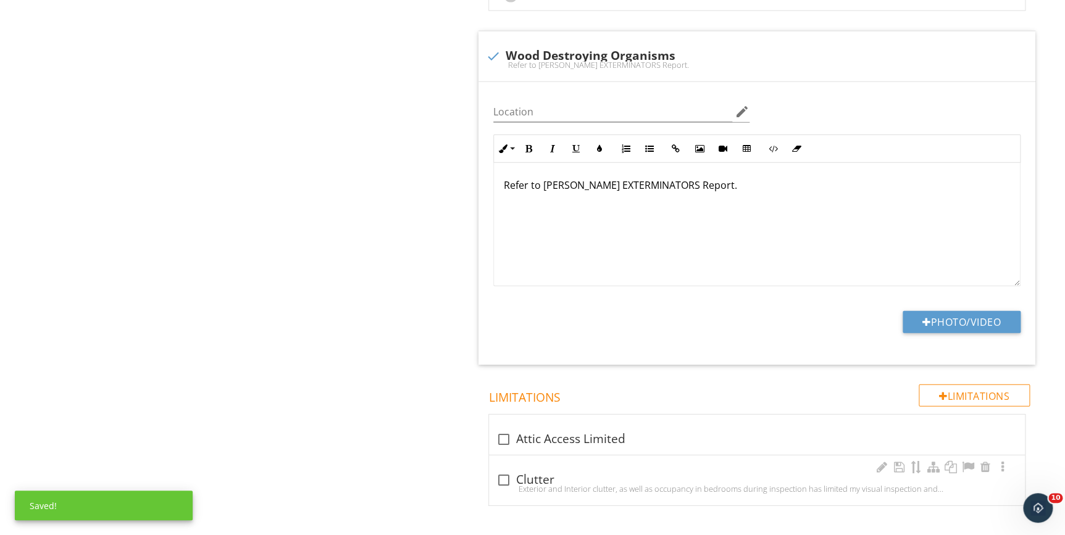
click at [518, 484] on div "Exterior and Interior clutter, as well as occupancy in bedrooms during inspecti…" at bounding box center [756, 489] width 521 height 10
checkbox input "true"
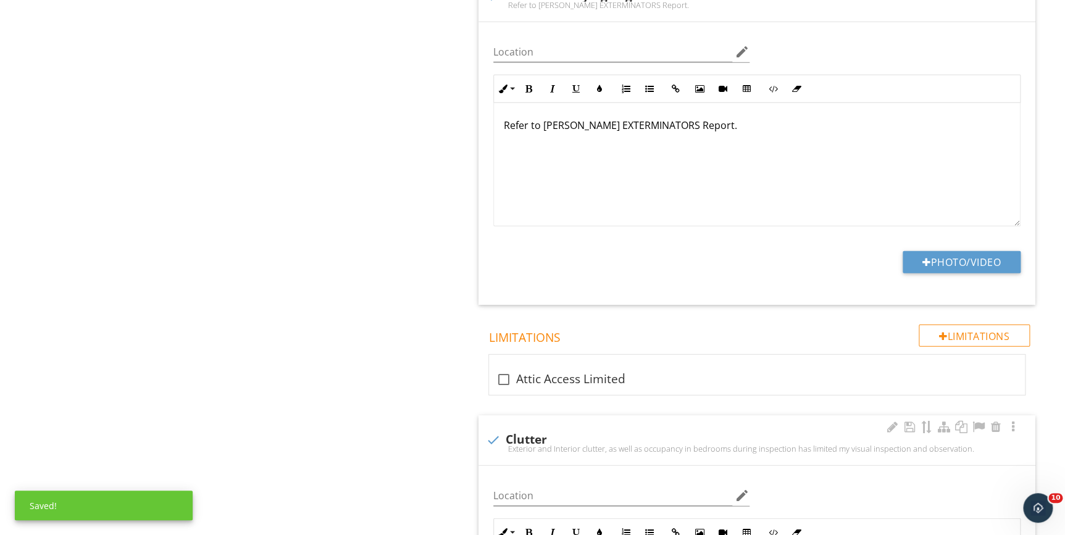
scroll to position [1757, 0]
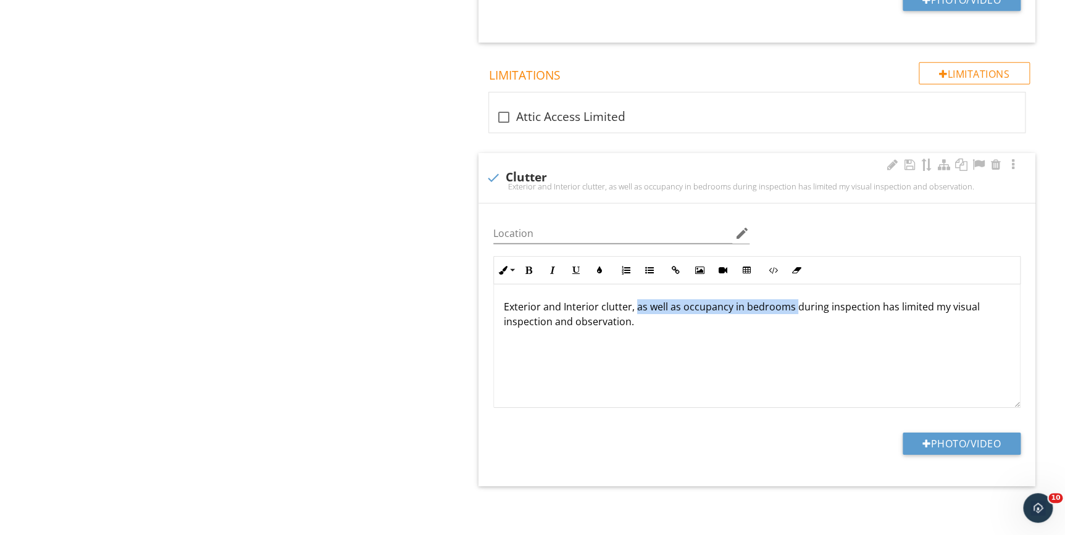
drag, startPoint x: 791, startPoint y: 309, endPoint x: 633, endPoint y: 306, distance: 158.0
click at [633, 306] on p "Exterior and Interior clutter, as well as occupancy in bedrooms during inspecti…" at bounding box center [757, 314] width 506 height 30
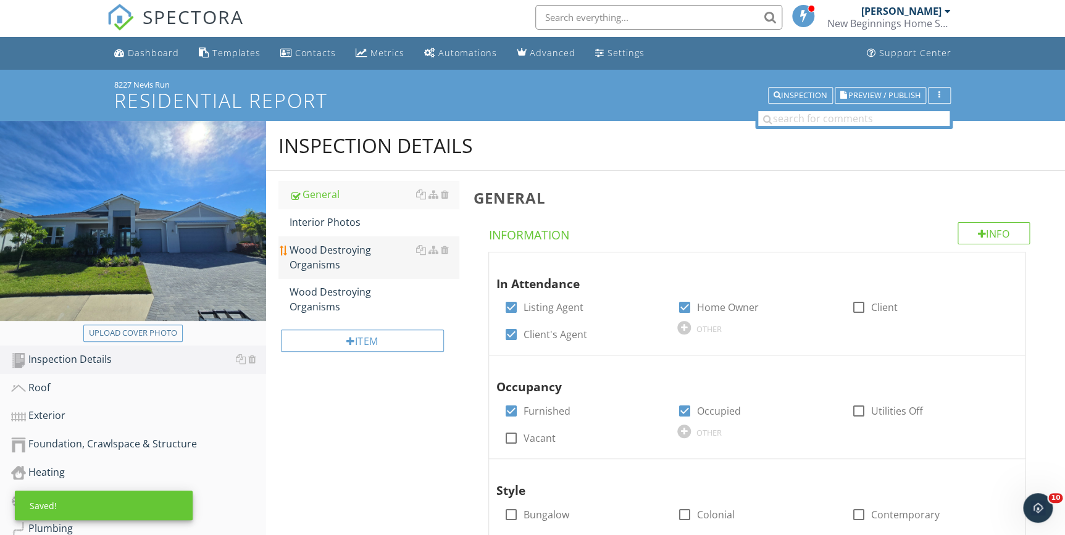
scroll to position [0, 0]
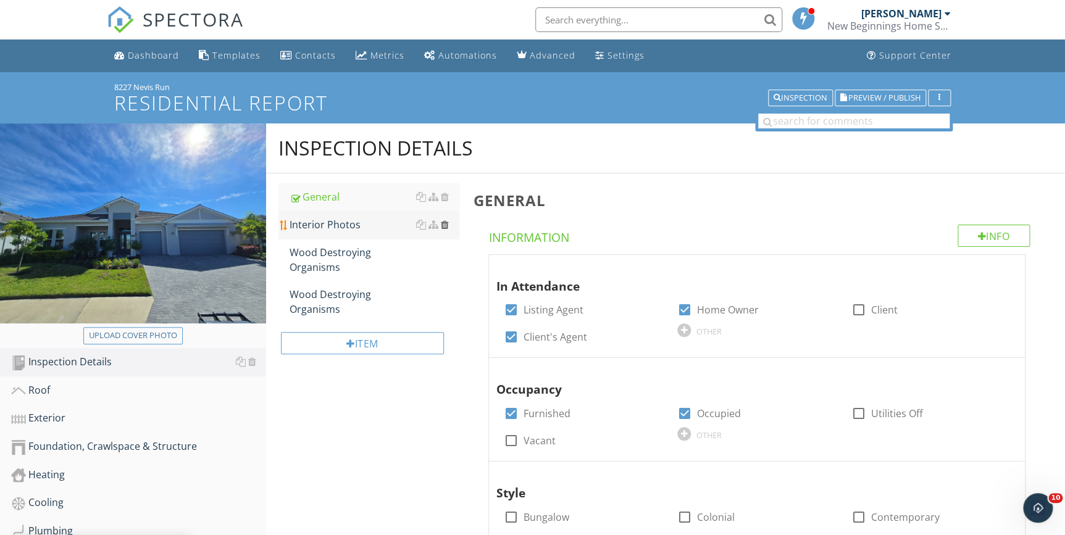
click at [444, 225] on div at bounding box center [445, 225] width 8 height 10
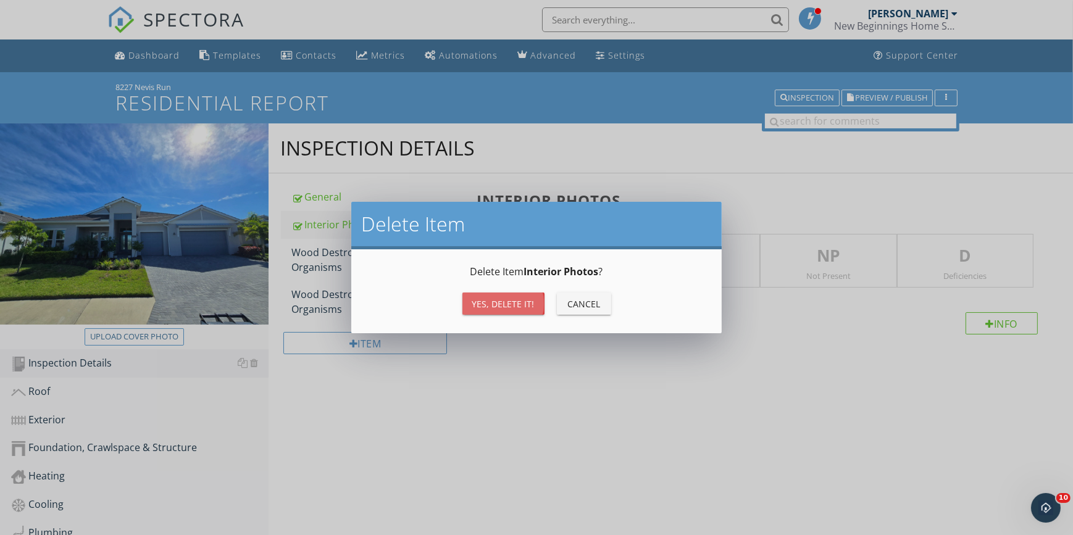
click at [494, 302] on div "Yes, Delete it!" at bounding box center [503, 304] width 62 height 13
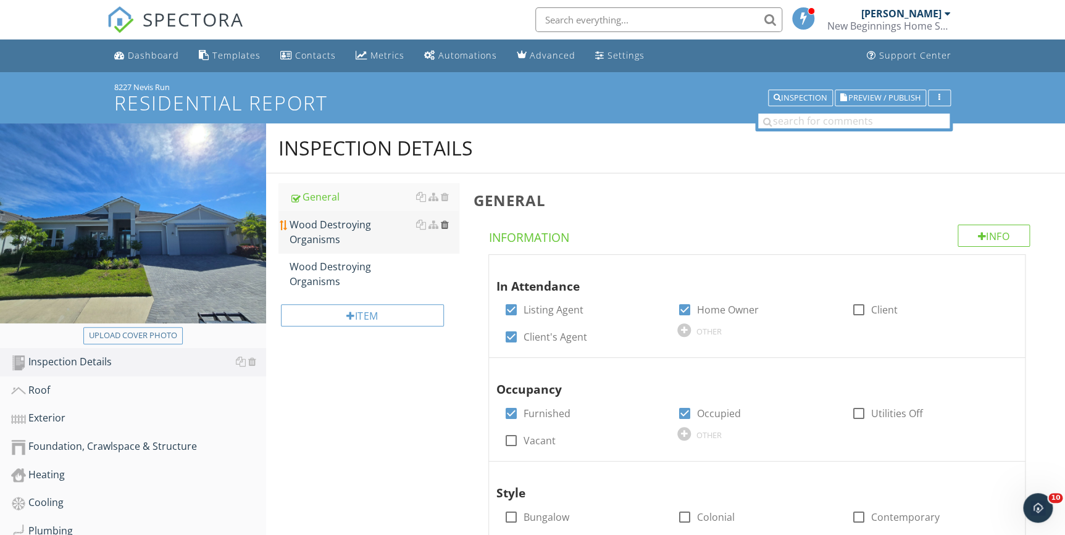
click at [443, 223] on div at bounding box center [445, 225] width 8 height 10
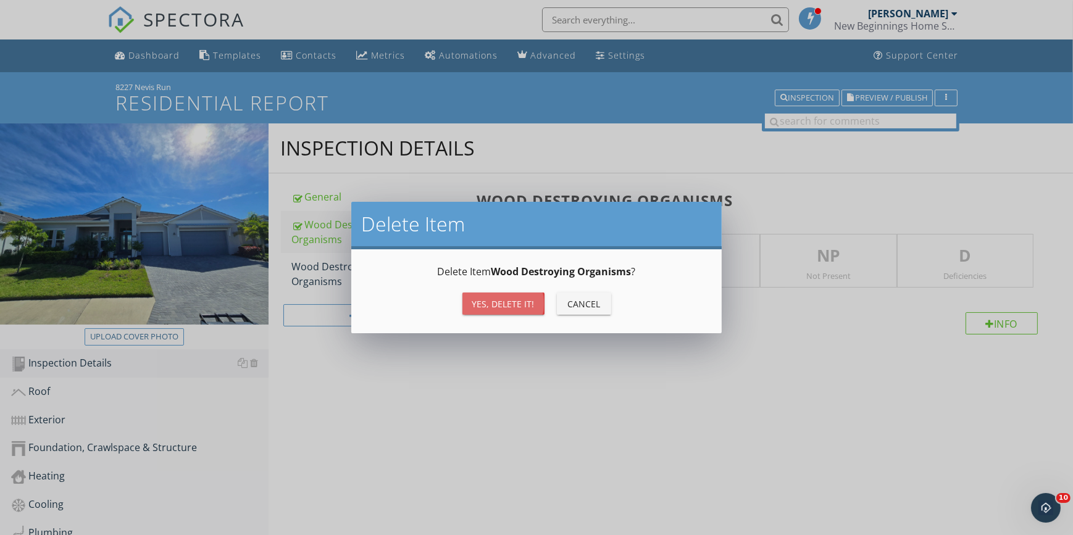
click at [475, 296] on button "Yes, Delete it!" at bounding box center [503, 304] width 82 height 22
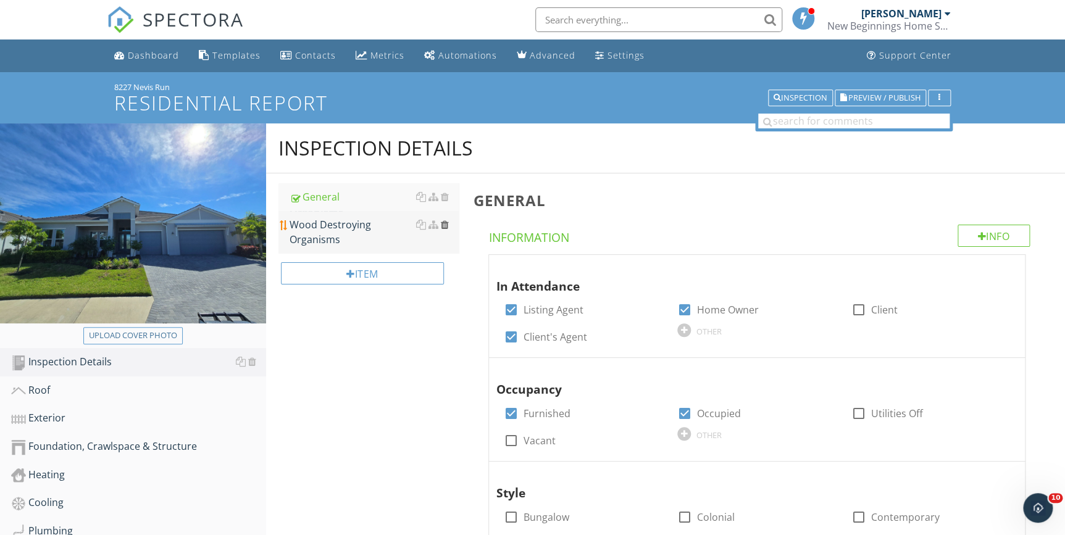
click at [445, 223] on div at bounding box center [445, 225] width 8 height 10
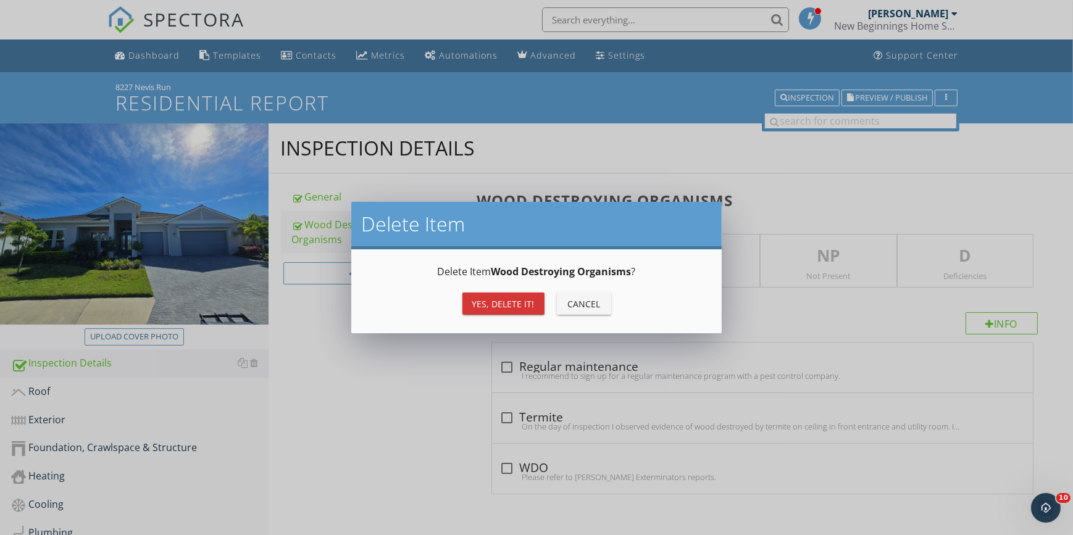
click at [481, 298] on div "Yes, Delete it!" at bounding box center [503, 304] width 62 height 13
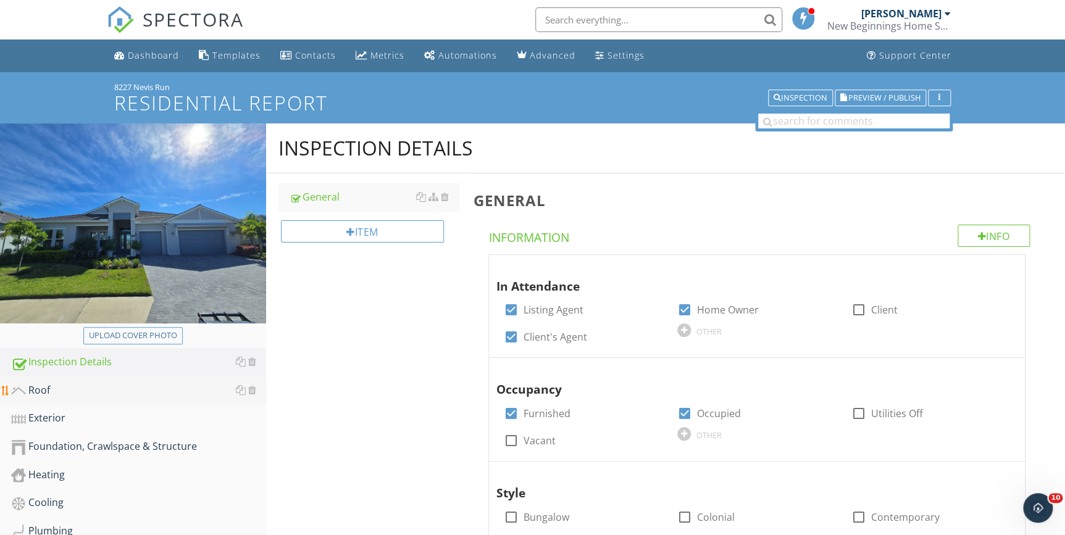
click at [38, 386] on div "Roof" at bounding box center [138, 391] width 255 height 16
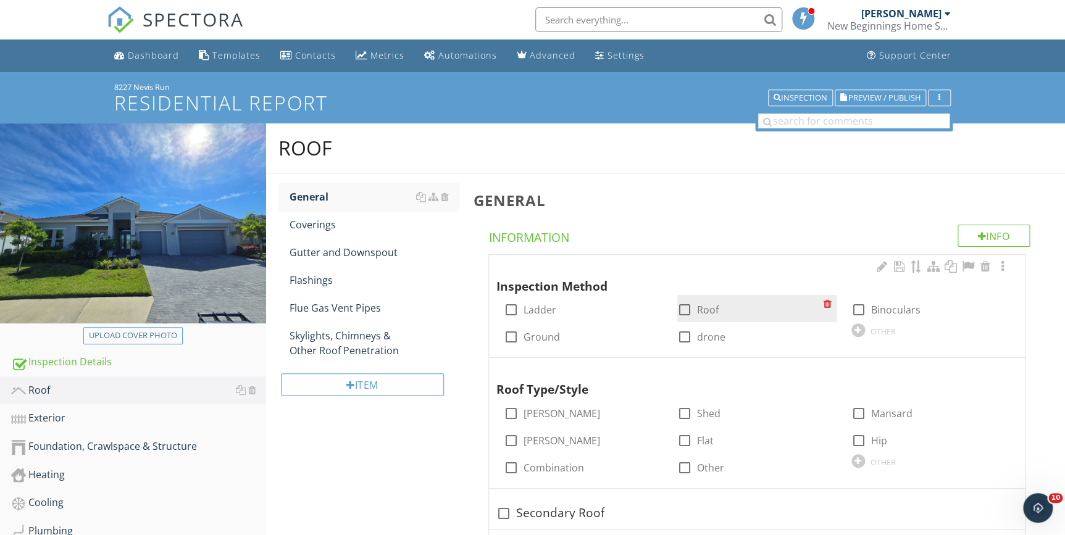
click at [685, 310] on div at bounding box center [684, 309] width 21 height 21
checkbox input "true"
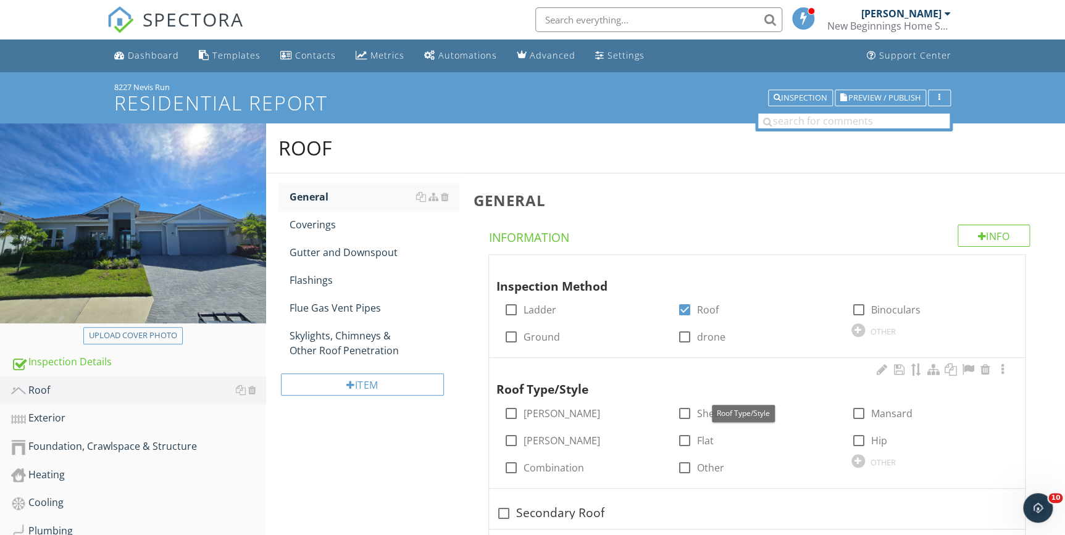
scroll to position [112, 0]
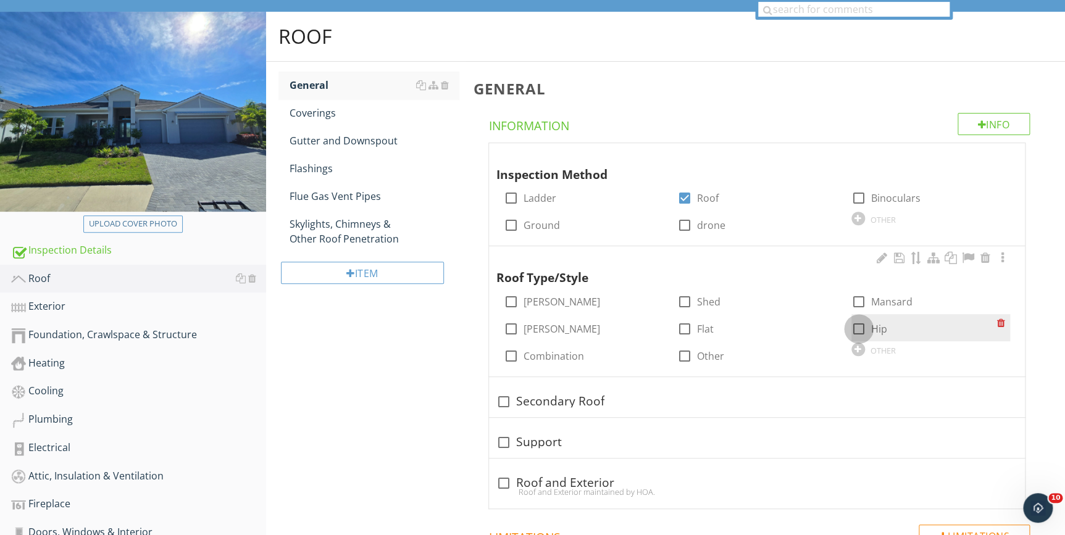
click at [857, 328] on div at bounding box center [858, 328] width 21 height 21
checkbox input "true"
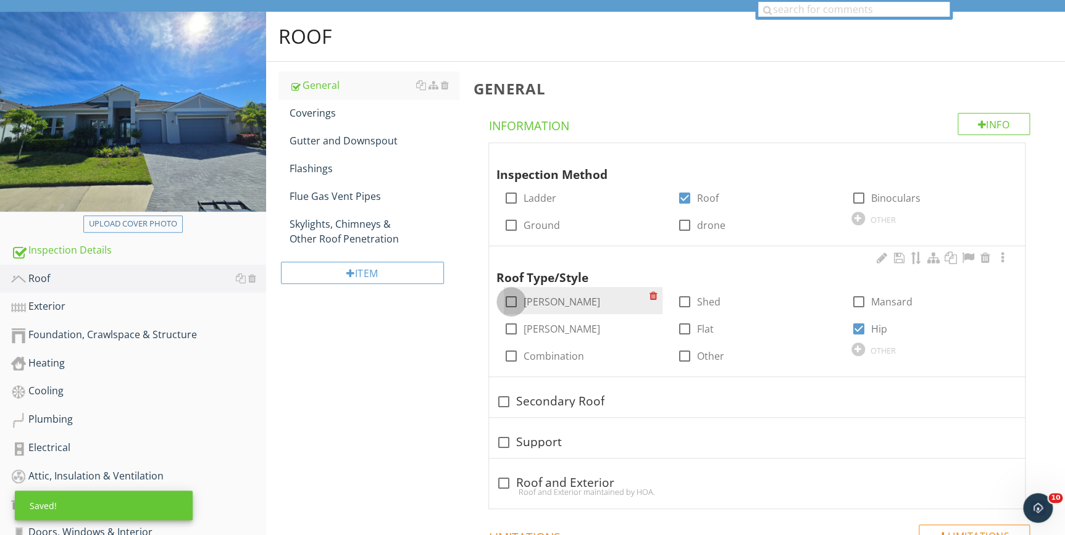
click at [507, 301] on div at bounding box center [511, 301] width 21 height 21
checkbox input "true"
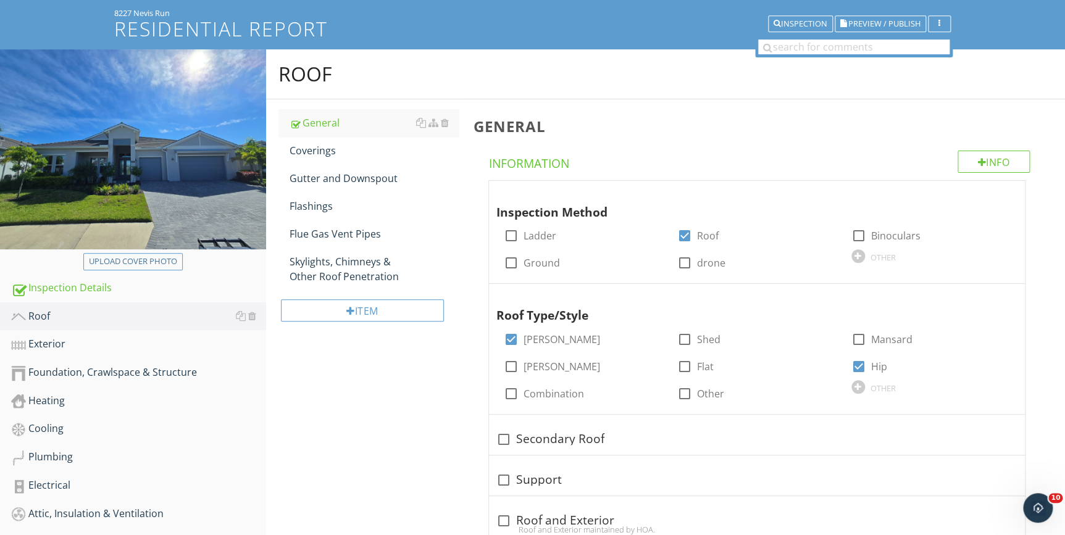
scroll to position [47, 0]
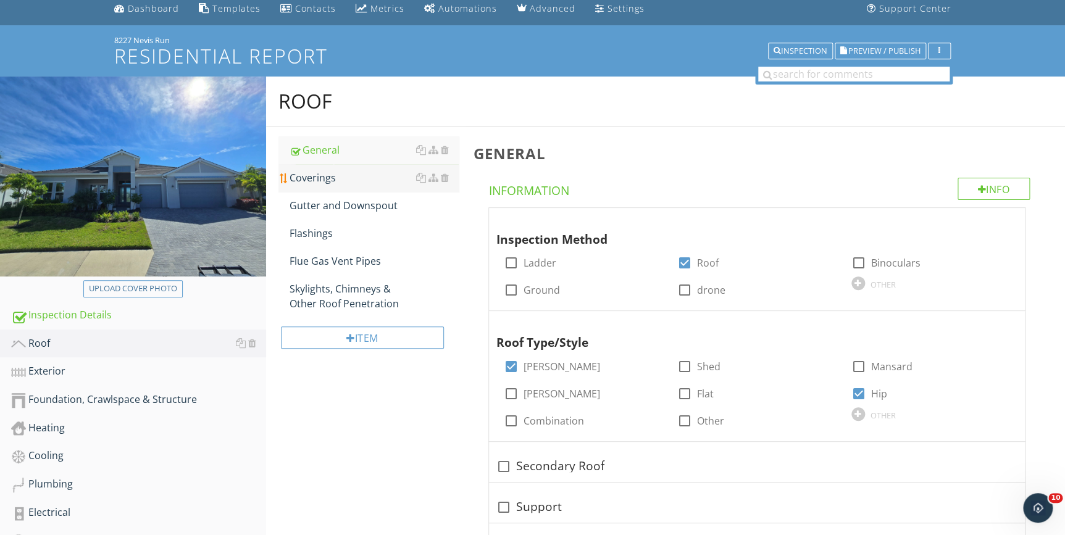
click at [318, 179] on div "Coverings" at bounding box center [373, 177] width 169 height 15
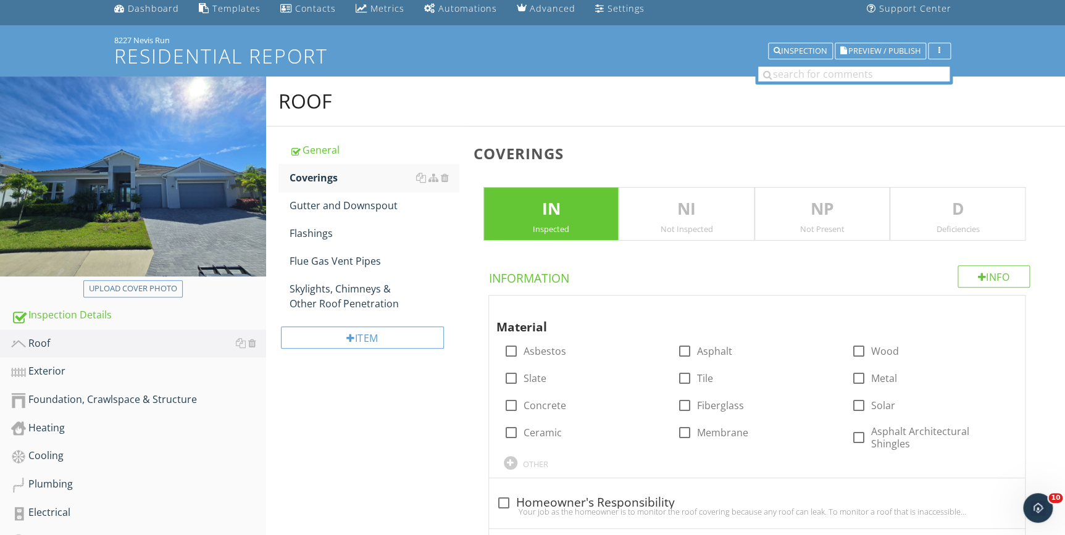
scroll to position [159, 0]
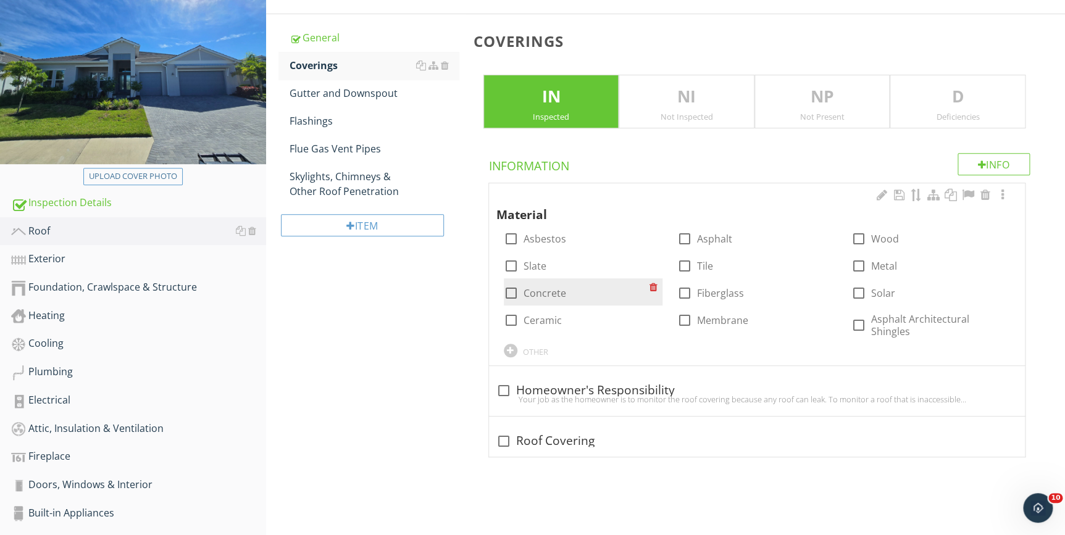
click at [512, 291] on div at bounding box center [511, 293] width 21 height 21
checkbox input "true"
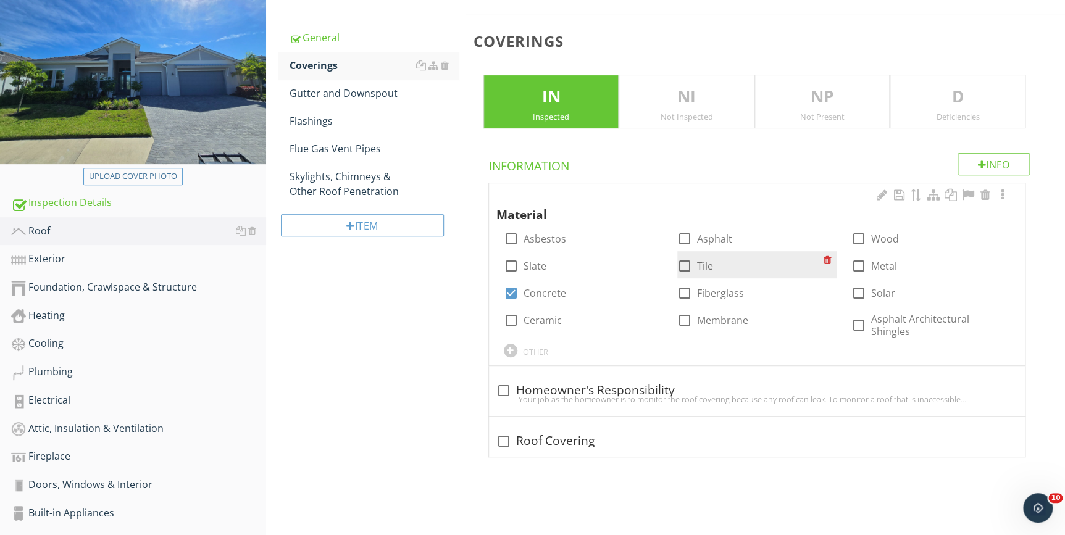
click at [682, 264] on div at bounding box center [684, 266] width 21 height 21
checkbox input "true"
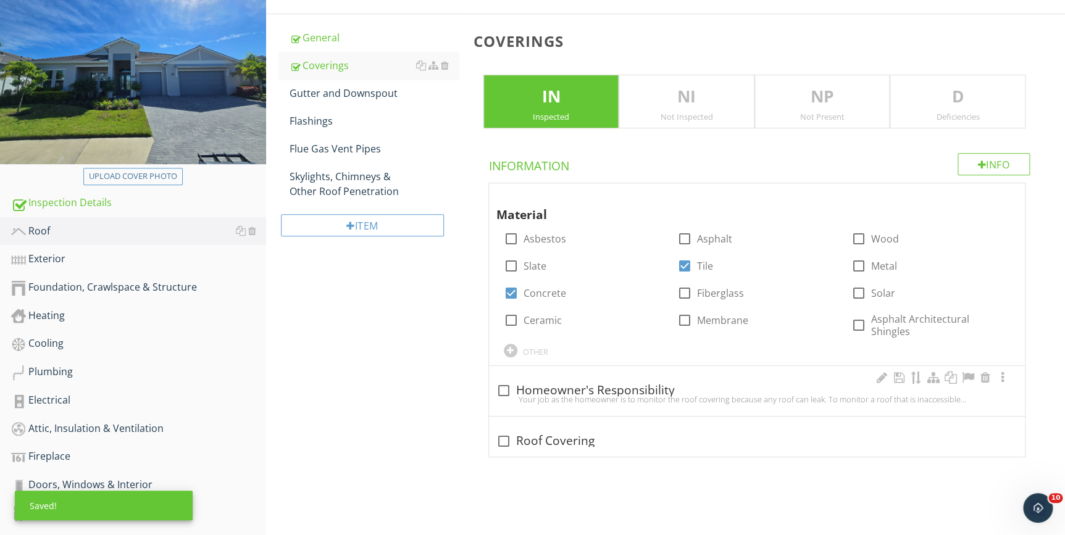
click at [561, 394] on div "Your job as the homeowner is to monitor the roof covering because any roof can …" at bounding box center [756, 399] width 521 height 10
checkbox input "true"
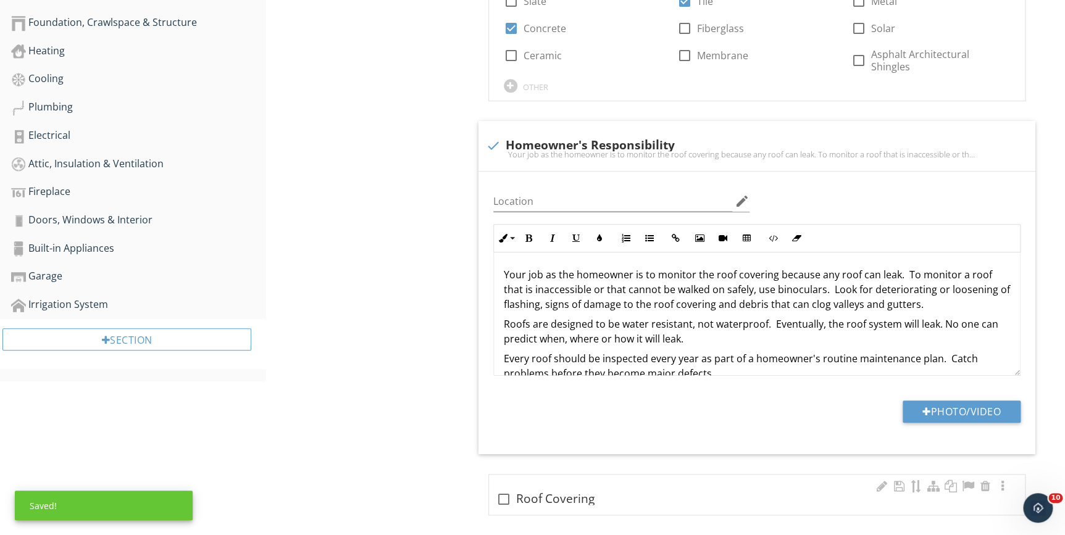
click at [574, 489] on div "check_box_outline_blank Roof Covering" at bounding box center [756, 497] width 521 height 17
checkbox input "true"
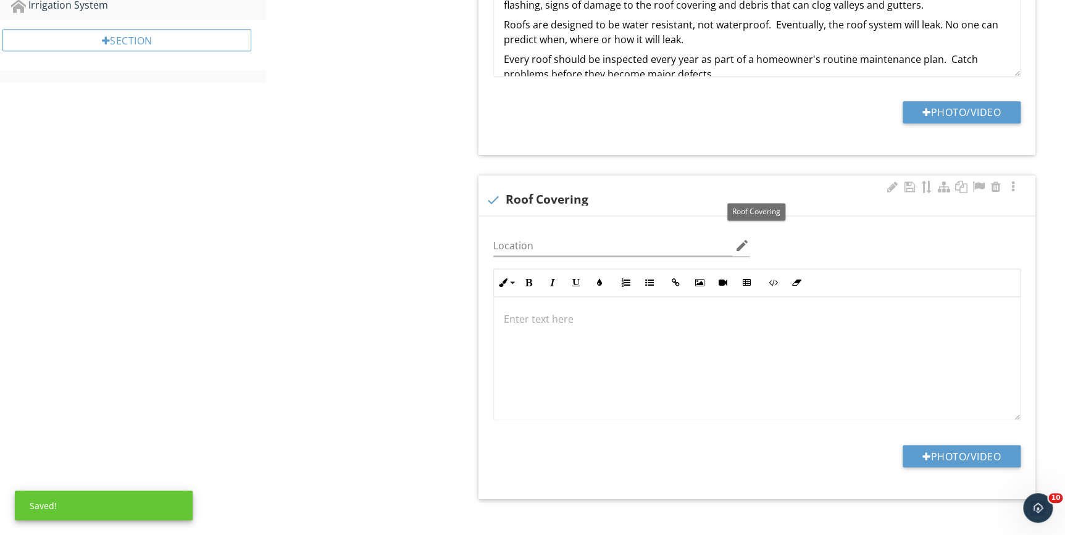
scroll to position [726, 0]
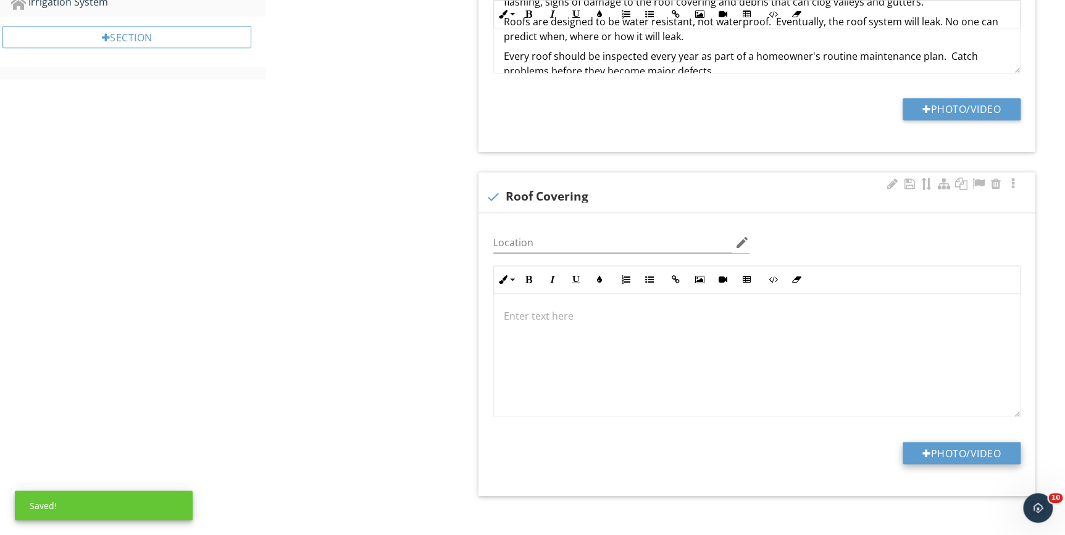
click at [941, 442] on button "Photo/Video" at bounding box center [961, 453] width 118 height 22
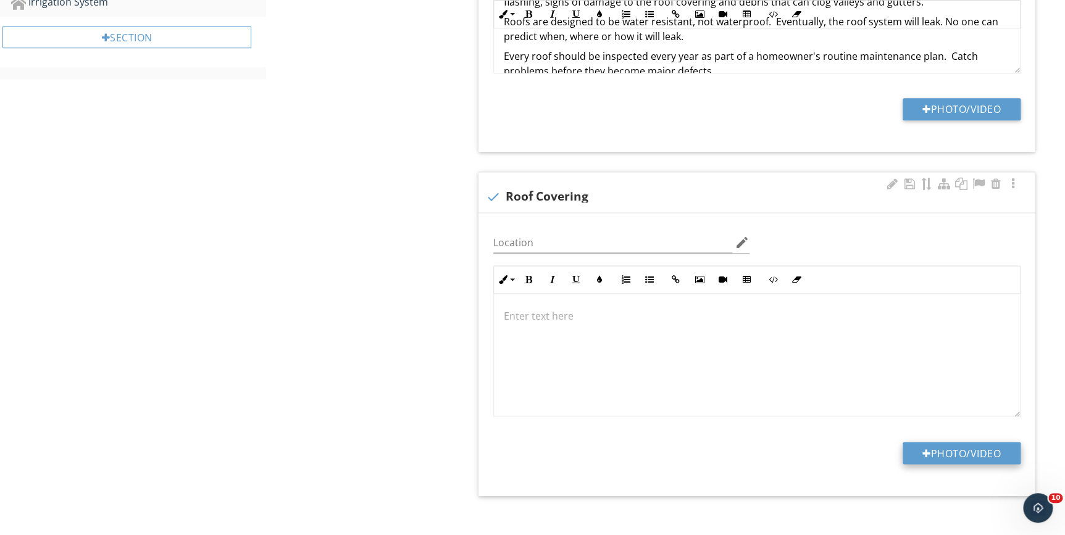
type input "C:\fakepath\DJI_0210.JPG"
